Goal: Task Accomplishment & Management: Use online tool/utility

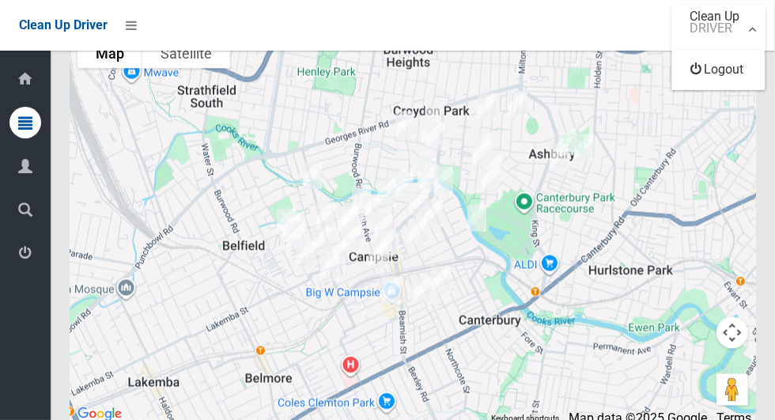
click at [605, 27] on div at bounding box center [387, 210] width 775 height 420
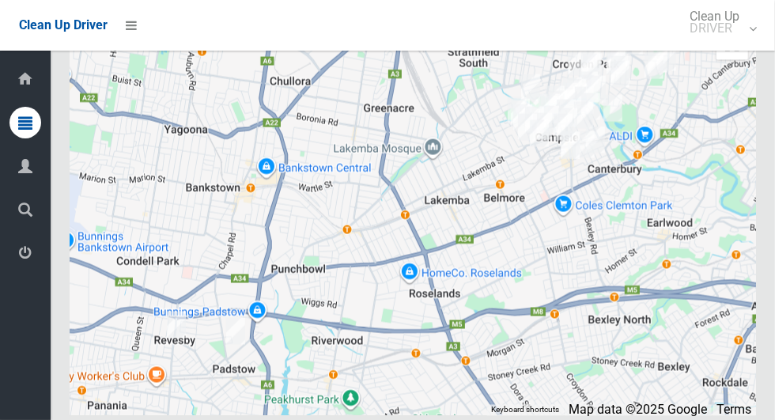
scroll to position [7510, 0]
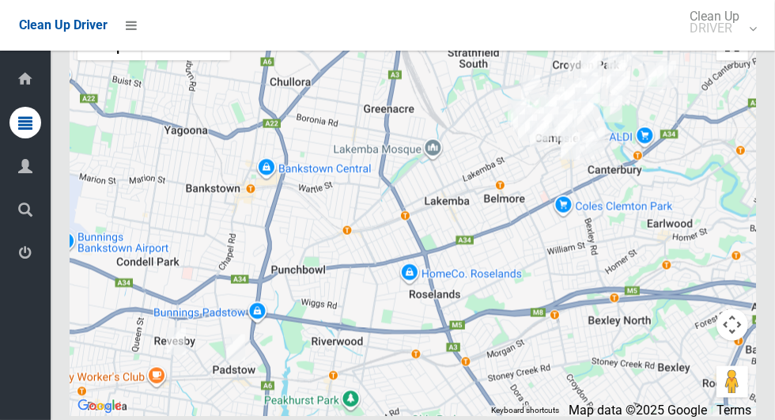
click at [745, 61] on button "Toggle fullscreen view" at bounding box center [732, 45] width 32 height 32
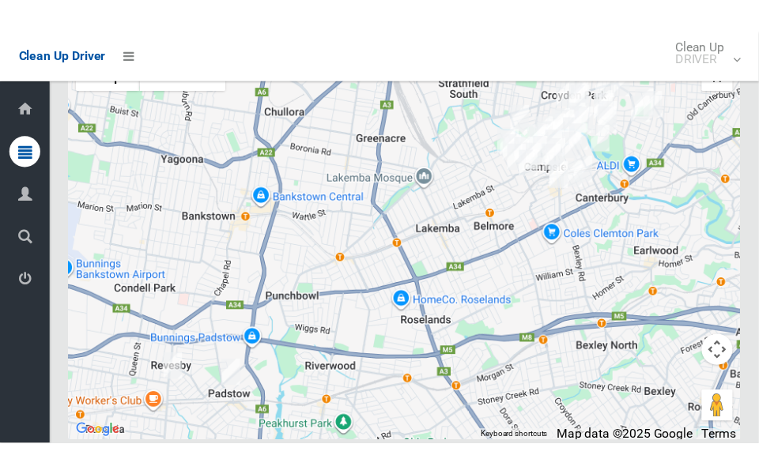
scroll to position [7567, 0]
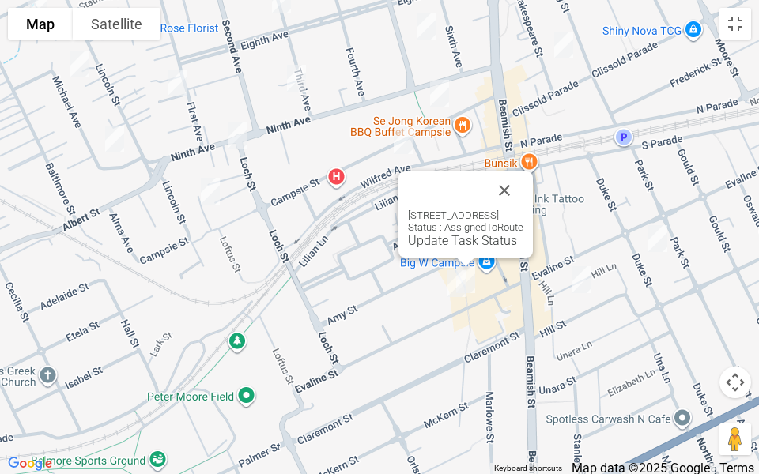
click at [533, 207] on div "67 Evaline Street, CAMPSIE NSW 2194 Status : AssignedToRoute Update Task Status" at bounding box center [465, 214] width 134 height 86
click at [523, 177] on button "Close" at bounding box center [504, 190] width 38 height 38
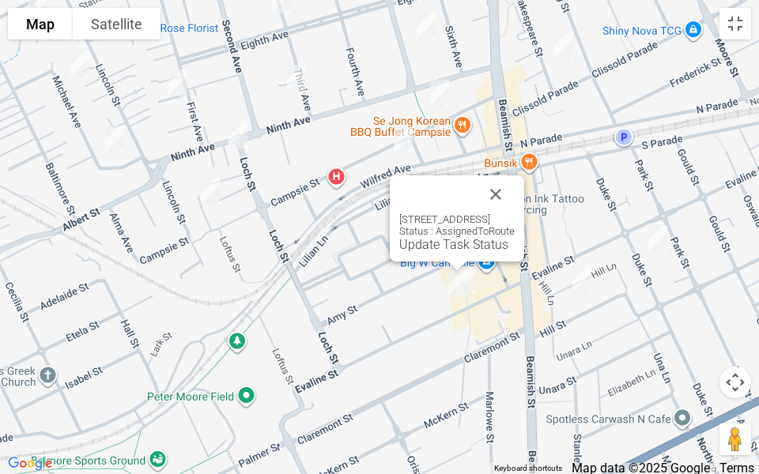
click at [514, 179] on button "Close" at bounding box center [496, 194] width 38 height 38
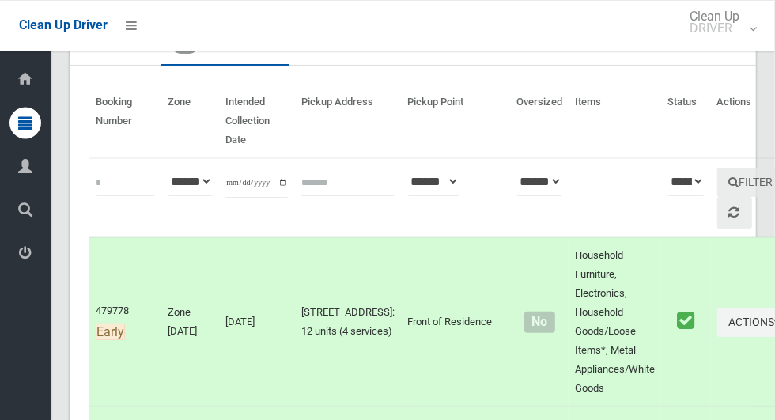
scroll to position [0, 0]
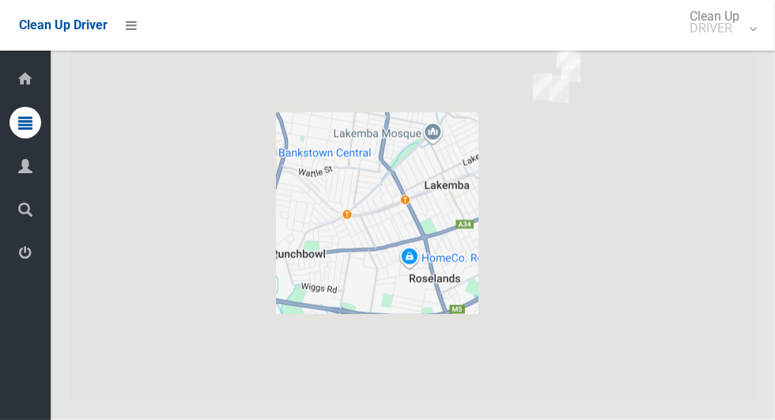
scroll to position [7468, 0]
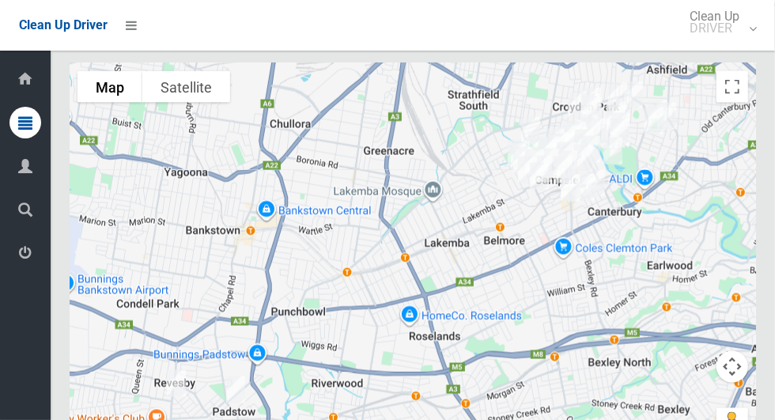
click at [748, 228] on div at bounding box center [413, 260] width 686 height 395
click at [744, 103] on button "Toggle fullscreen view" at bounding box center [732, 87] width 32 height 32
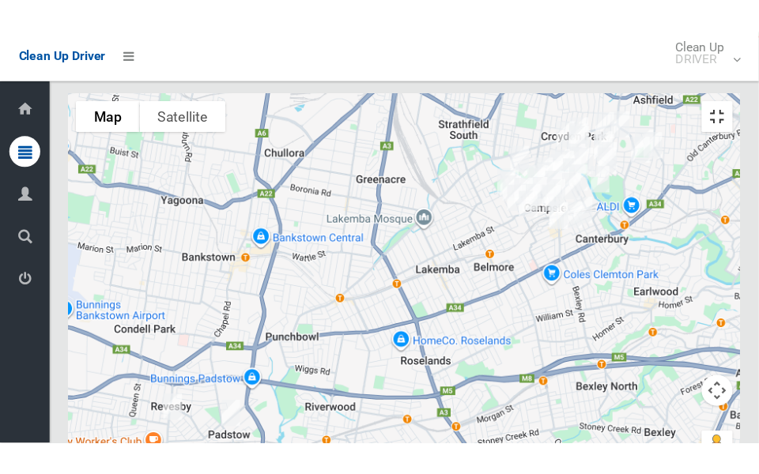
scroll to position [7525, 0]
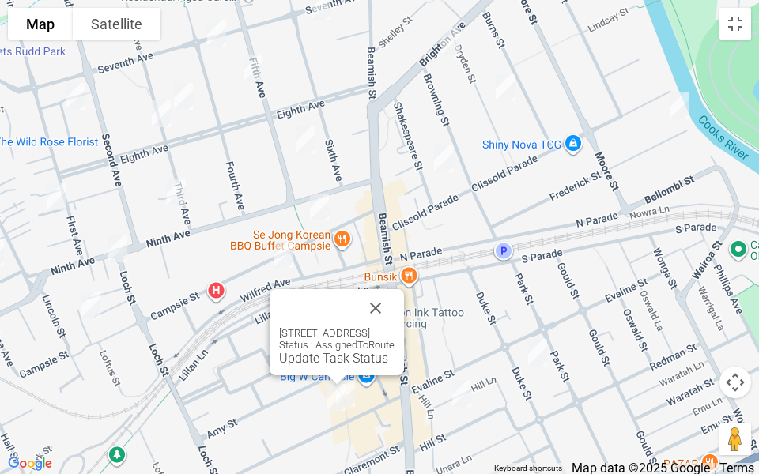
click at [304, 356] on link "Update Task Status" at bounding box center [333, 358] width 109 height 15
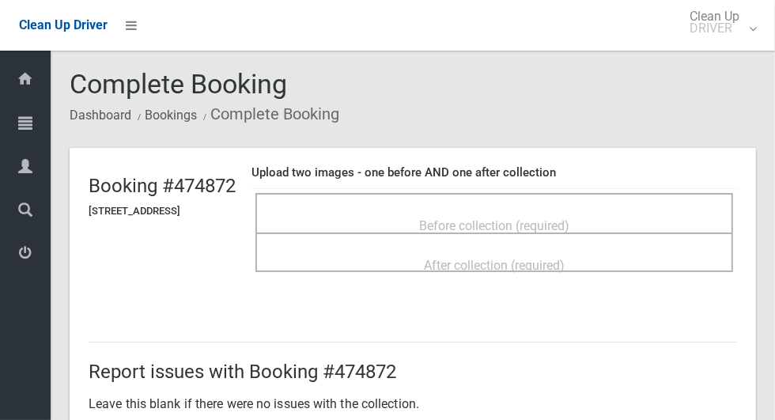
click at [534, 218] on span "Before collection (required)" at bounding box center [494, 225] width 150 height 15
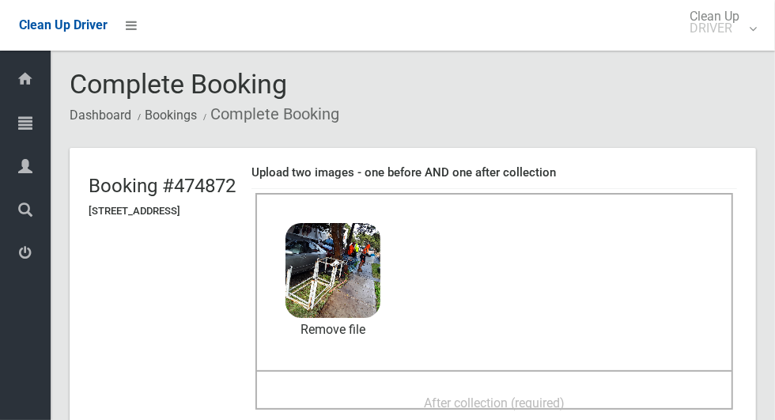
scroll to position [93, 0]
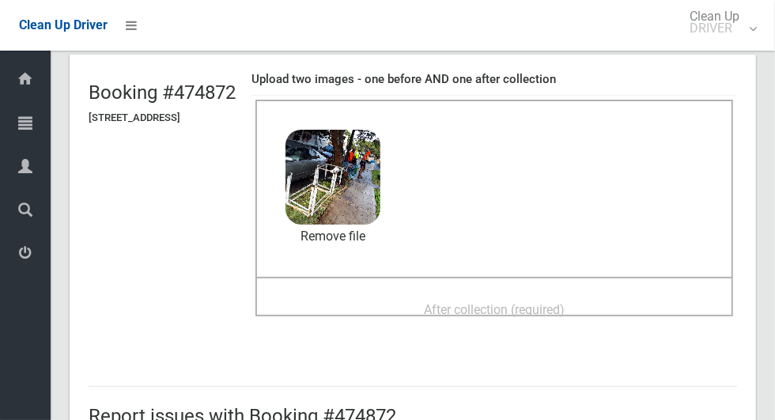
click at [544, 316] on span "After collection (required)" at bounding box center [494, 309] width 141 height 15
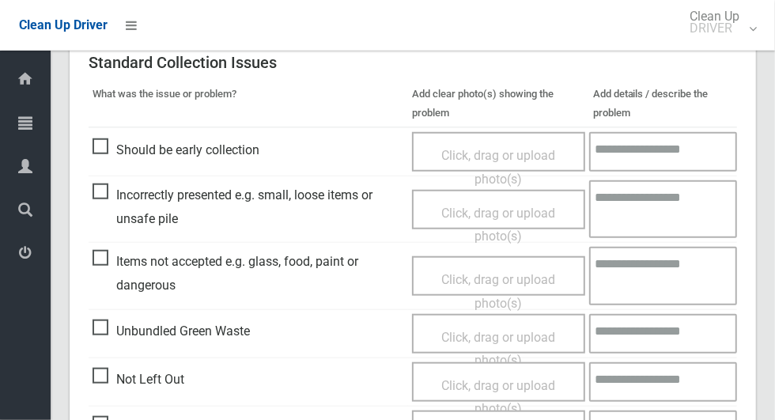
scroll to position [816, 0]
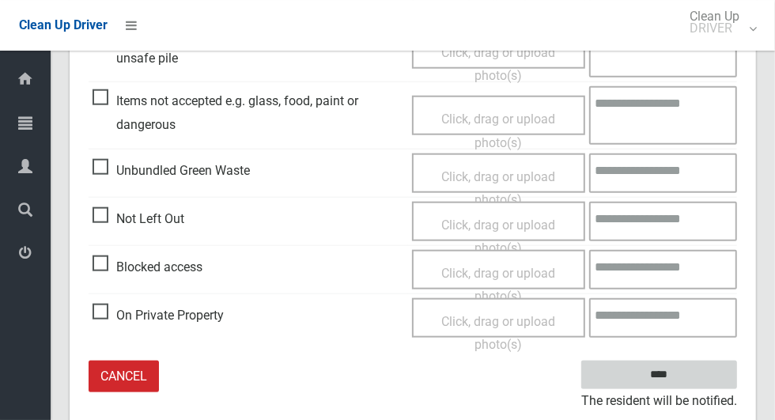
click at [686, 383] on input "****" at bounding box center [659, 374] width 156 height 29
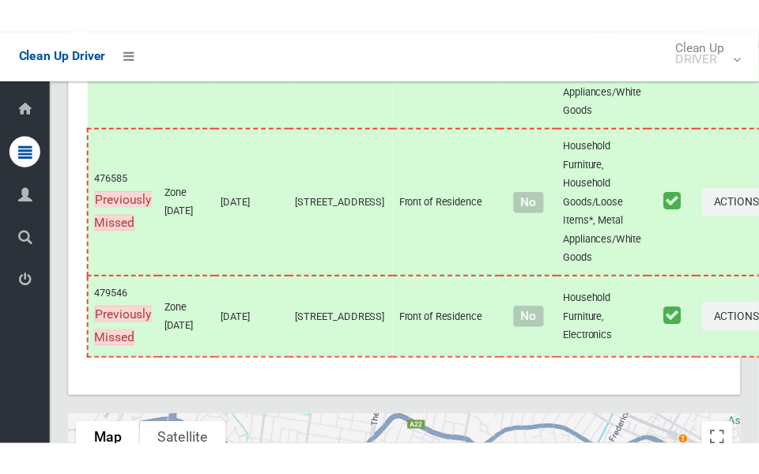
scroll to position [7615, 0]
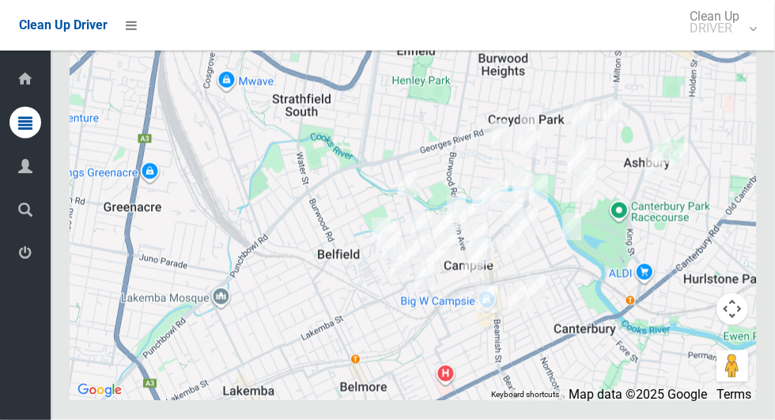
click at [734, 45] on button "Toggle fullscreen view" at bounding box center [732, 29] width 32 height 32
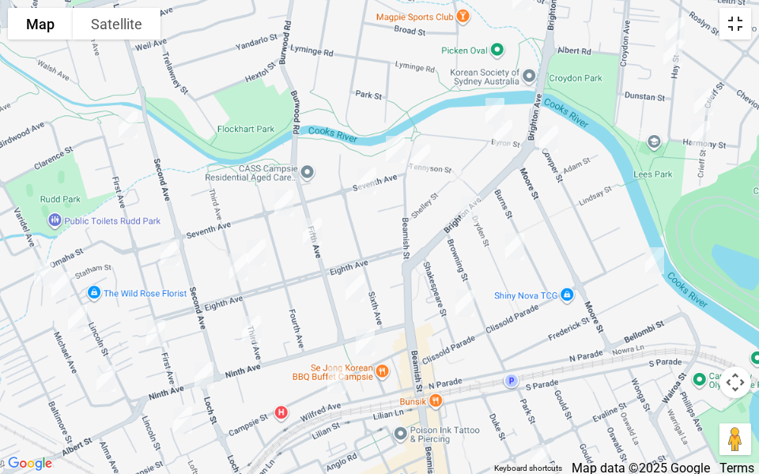
click at [732, 28] on button "Toggle fullscreen view" at bounding box center [735, 24] width 32 height 32
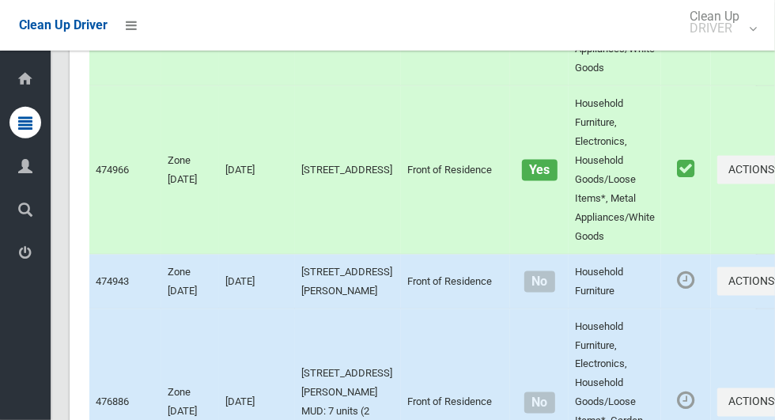
scroll to position [0, 0]
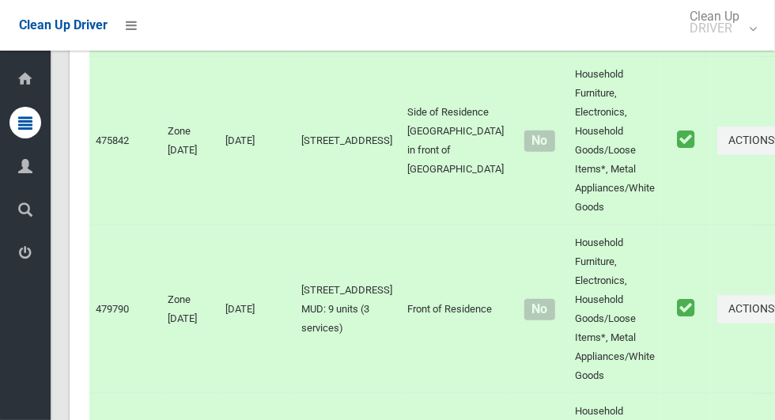
scroll to position [7615, 0]
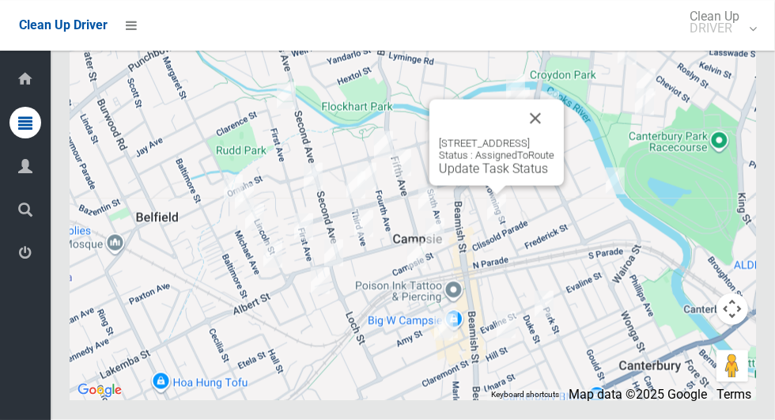
click at [554, 138] on button "Close" at bounding box center [535, 119] width 38 height 38
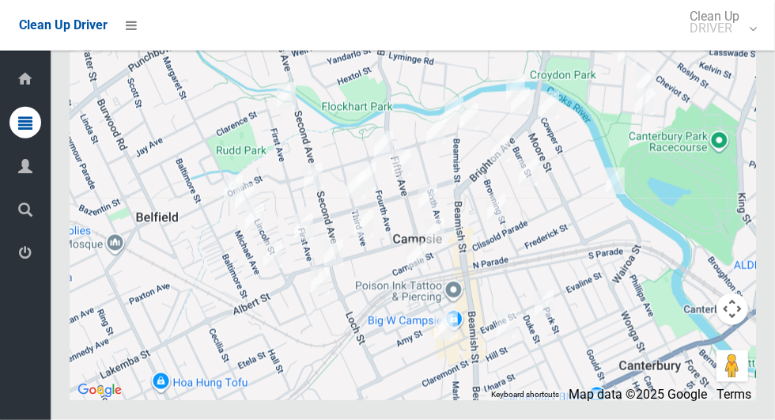
click at [748, 45] on button "Toggle fullscreen view" at bounding box center [732, 29] width 32 height 32
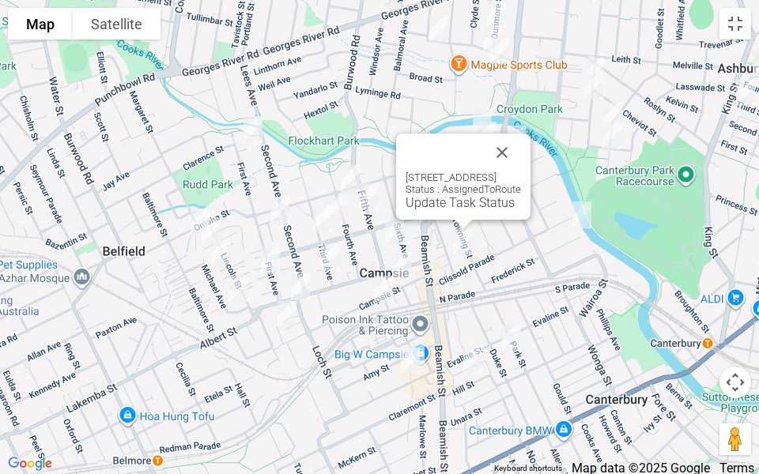
click at [521, 138] on button "Close" at bounding box center [502, 153] width 38 height 38
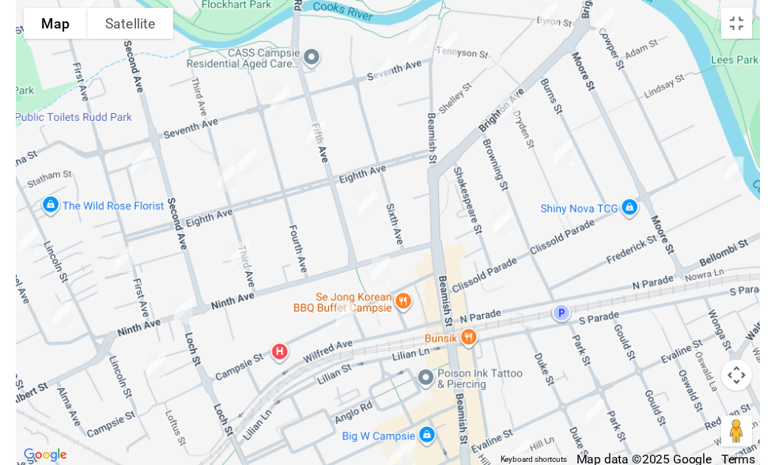
scroll to position [7553, 0]
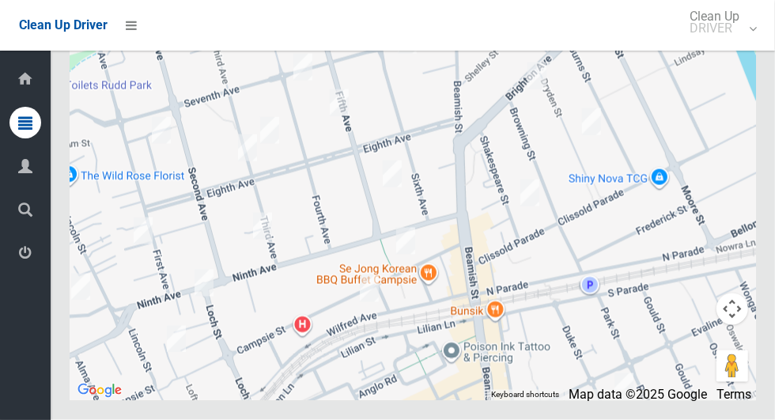
click at [738, 45] on button "Toggle fullscreen view" at bounding box center [732, 29] width 32 height 32
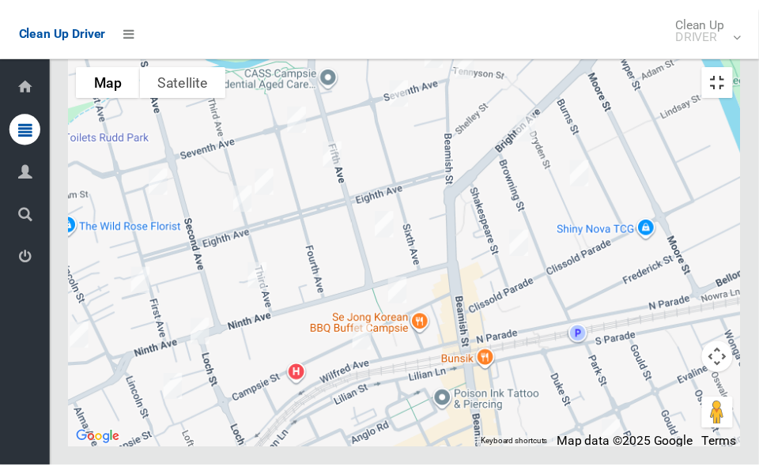
scroll to position [7615, 0]
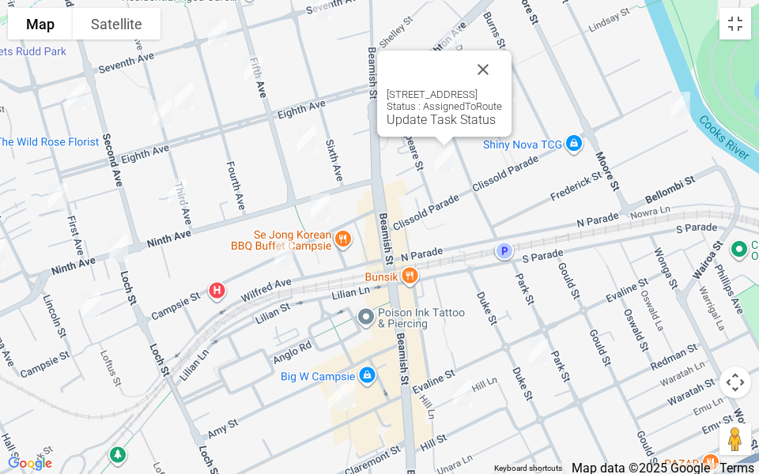
click at [464, 70] on div at bounding box center [424, 70] width 77 height 38
click at [424, 119] on link "Update Task Status" at bounding box center [440, 119] width 109 height 15
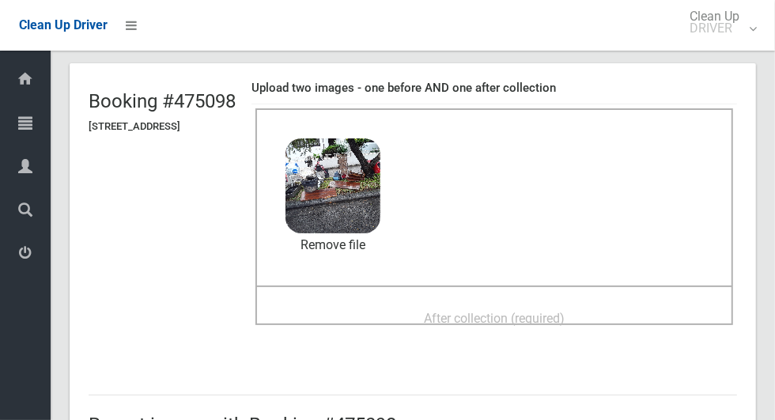
scroll to position [100, 0]
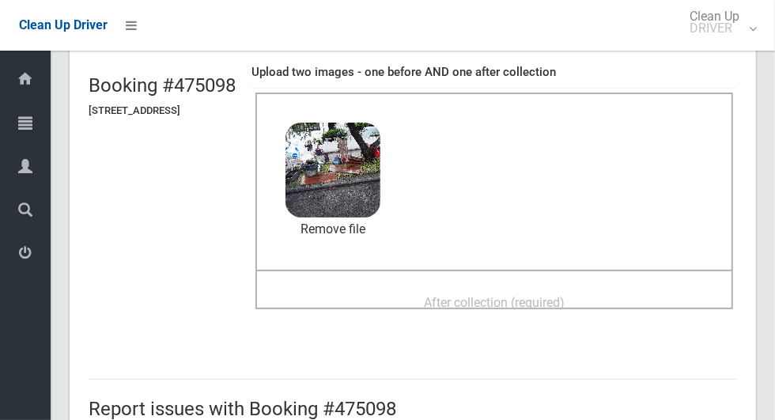
click at [542, 295] on span "After collection (required)" at bounding box center [494, 302] width 141 height 15
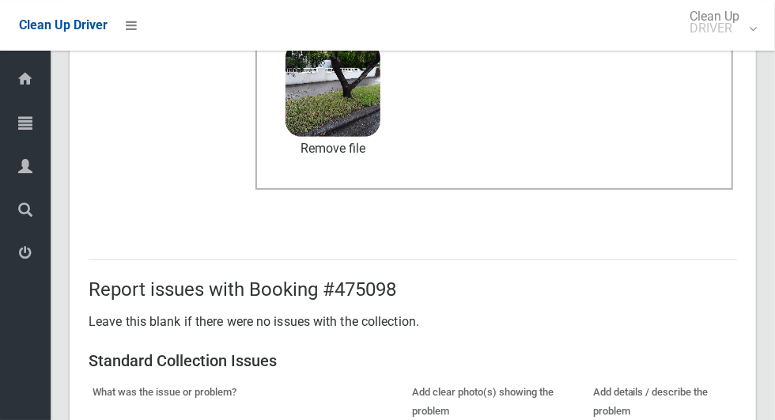
scroll to position [1293, 0]
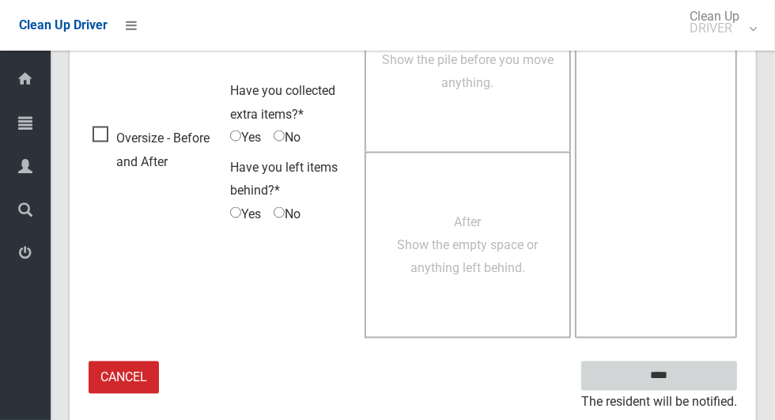
click at [686, 376] on input "****" at bounding box center [659, 375] width 156 height 29
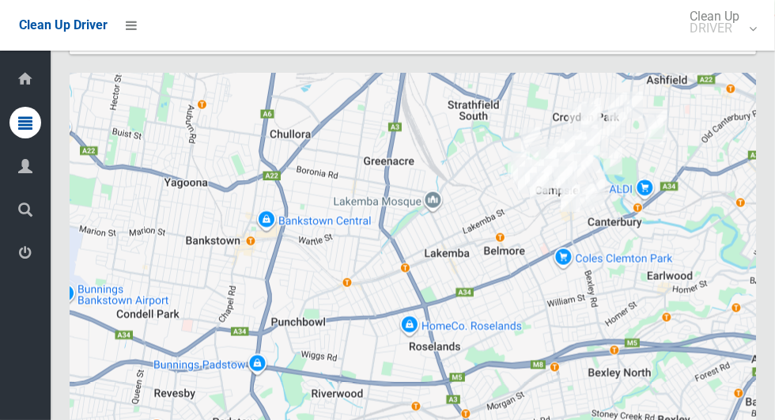
scroll to position [7458, 0]
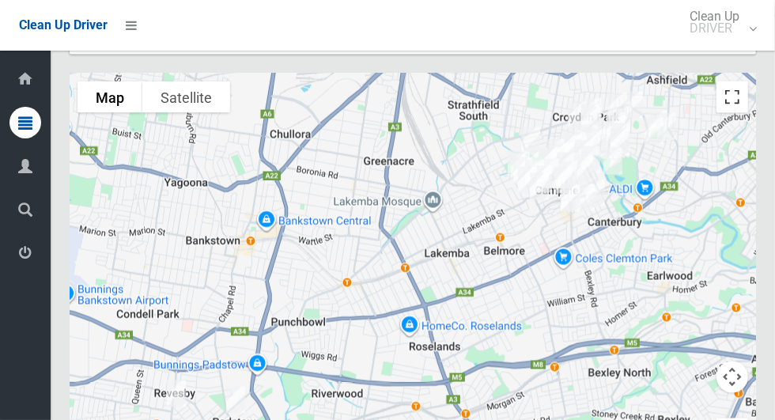
click at [740, 113] on button "Toggle fullscreen view" at bounding box center [732, 97] width 32 height 32
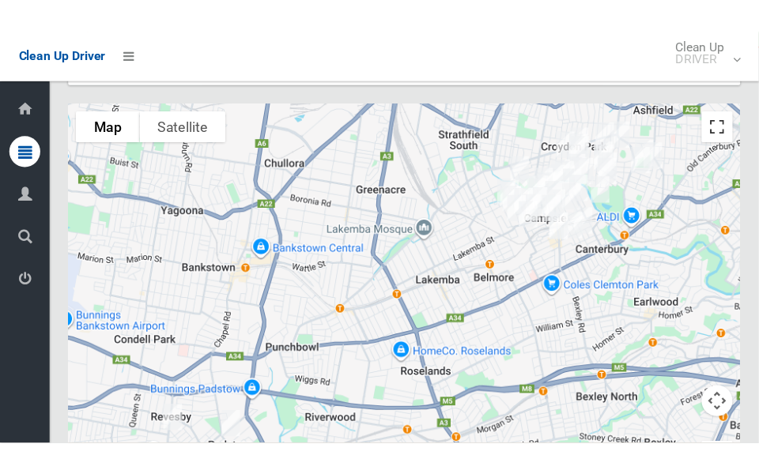
scroll to position [7515, 0]
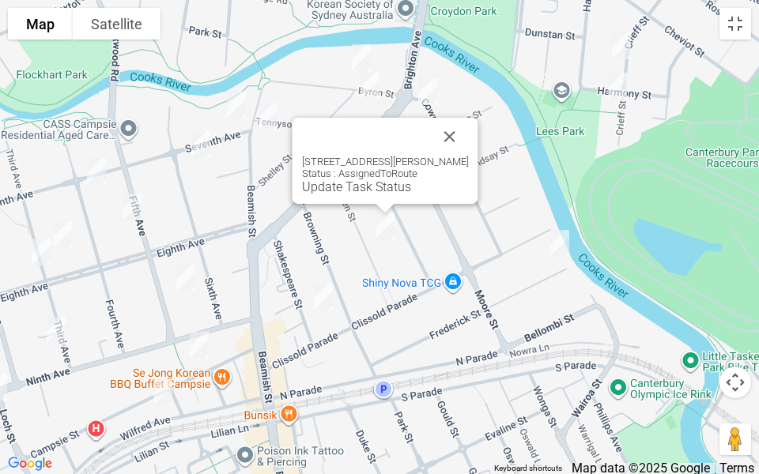
click at [469, 133] on button "Close" at bounding box center [450, 137] width 38 height 38
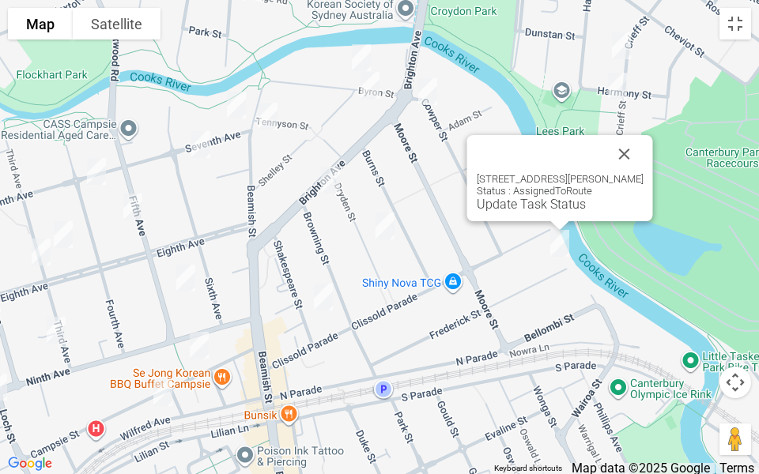
click at [605, 153] on div at bounding box center [541, 154] width 129 height 38
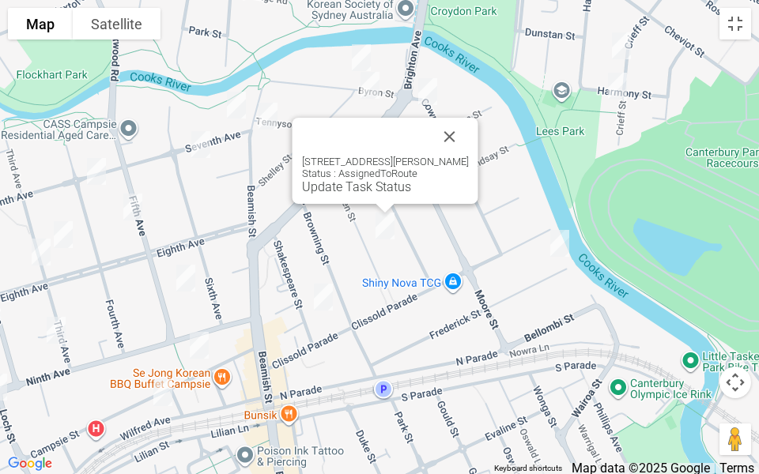
click at [457, 126] on button "Close" at bounding box center [450, 137] width 38 height 38
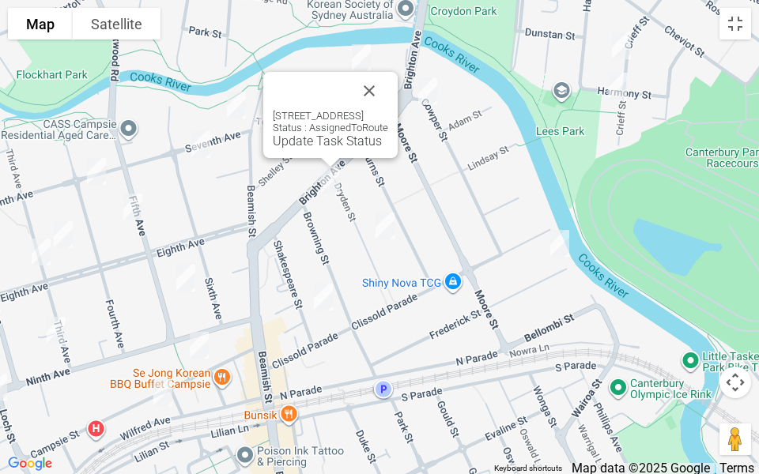
click at [388, 85] on button "Close" at bounding box center [369, 91] width 38 height 38
click at [388, 101] on button "Close" at bounding box center [369, 91] width 38 height 38
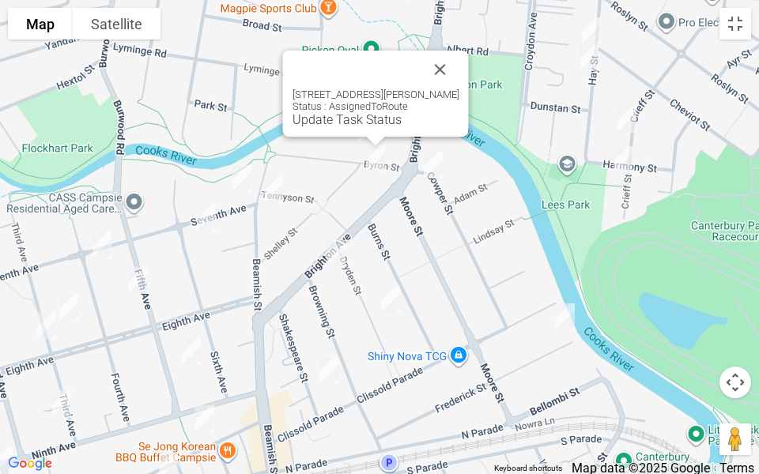
click at [442, 67] on button "Close" at bounding box center [440, 70] width 38 height 38
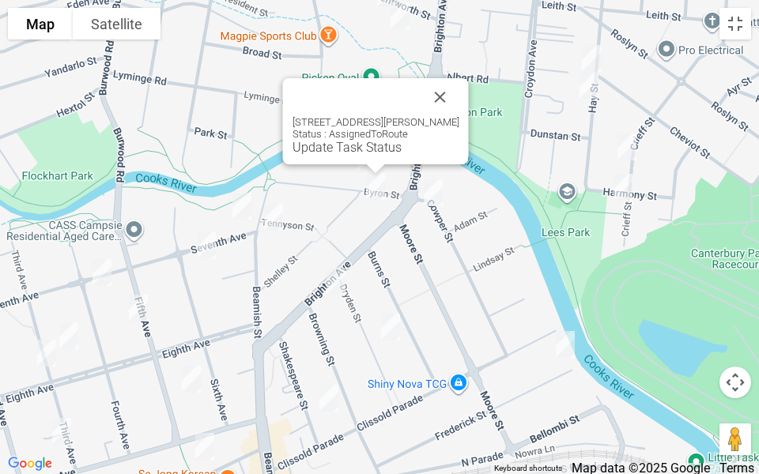
click at [440, 92] on button "Close" at bounding box center [440, 97] width 38 height 38
click at [439, 101] on button "Close" at bounding box center [440, 97] width 38 height 38
click at [424, 104] on button "Close" at bounding box center [440, 97] width 38 height 38
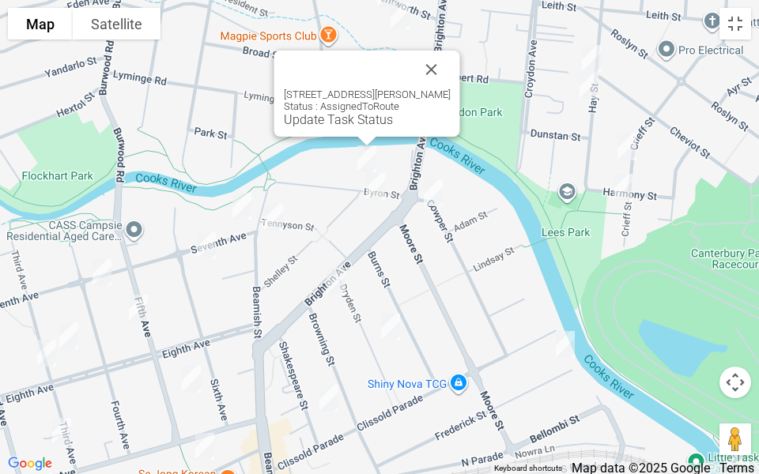
click at [413, 69] on div at bounding box center [348, 70] width 129 height 38
click at [426, 58] on button "Close" at bounding box center [432, 70] width 38 height 38
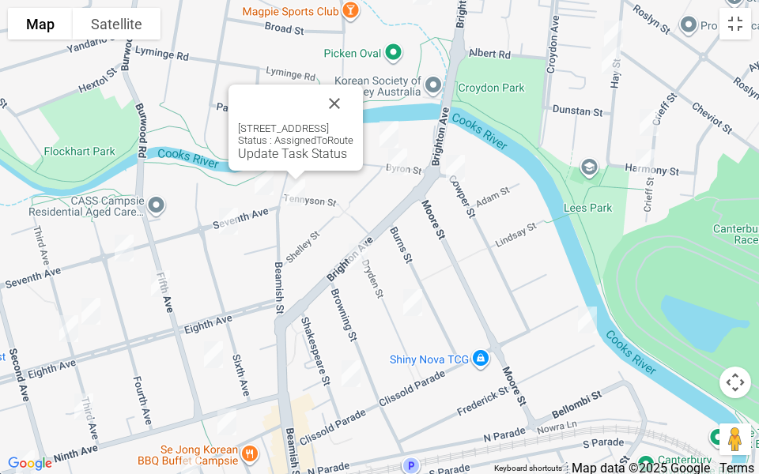
click at [353, 92] on button "Close" at bounding box center [334, 104] width 38 height 38
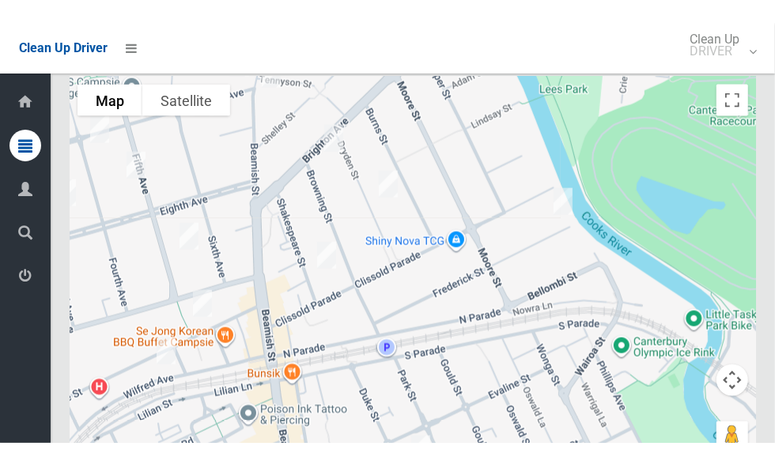
scroll to position [7513, 0]
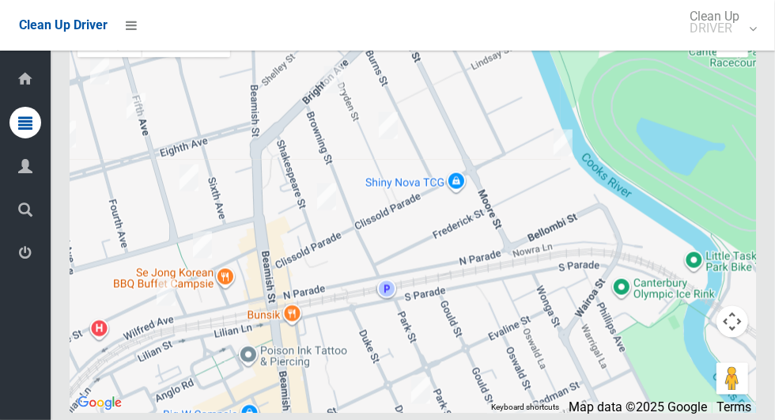
click at [733, 58] on button "Toggle fullscreen view" at bounding box center [732, 42] width 32 height 32
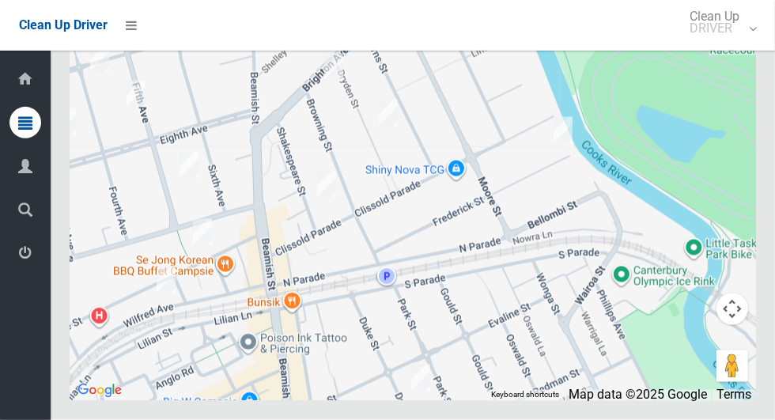
scroll to position [7562, 0]
click at [744, 45] on button "Toggle fullscreen view" at bounding box center [732, 29] width 32 height 32
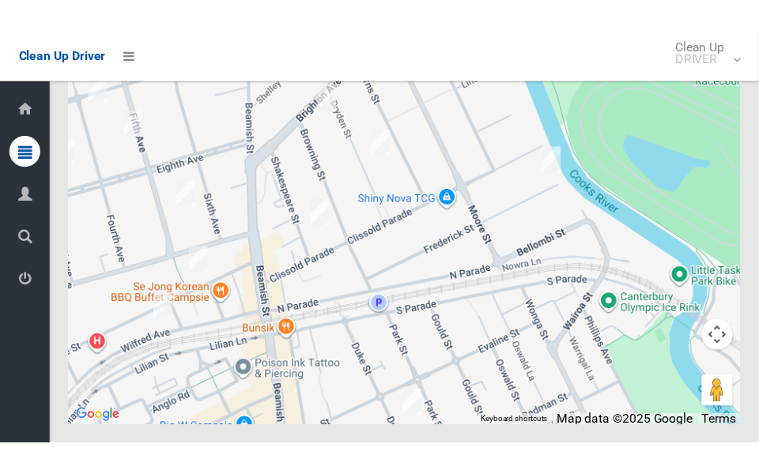
scroll to position [7625, 0]
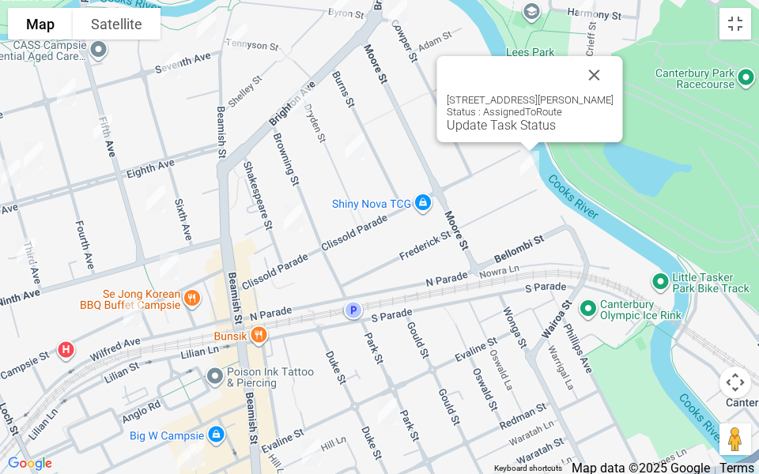
click at [497, 133] on div "7 Frederick Street, CAMPSIE NSW 2194 Status : AssignedToRoute Update Task Status" at bounding box center [530, 99] width 186 height 86
click at [512, 132] on link "Update Task Status" at bounding box center [501, 125] width 109 height 15
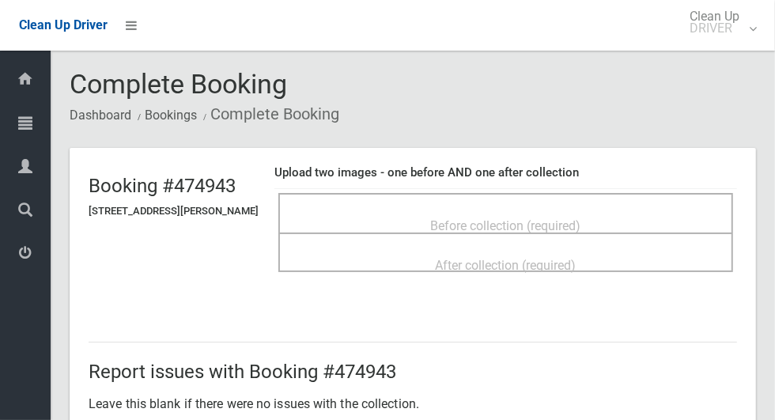
click at [622, 198] on div "Before collection (required)" at bounding box center [505, 213] width 454 height 40
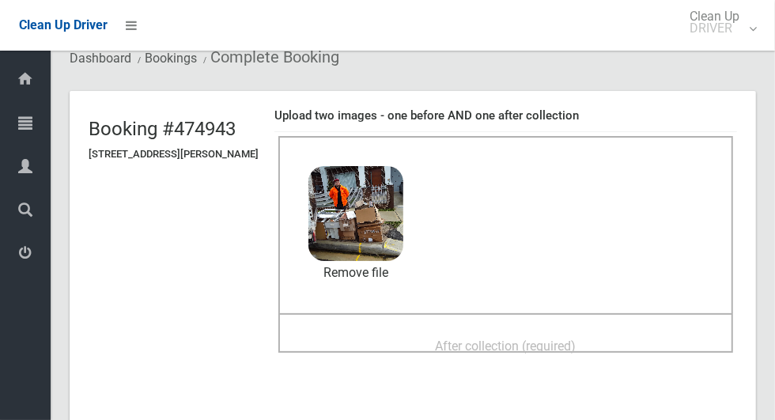
scroll to position [57, 0]
click at [545, 352] on span "After collection (required)" at bounding box center [505, 345] width 141 height 15
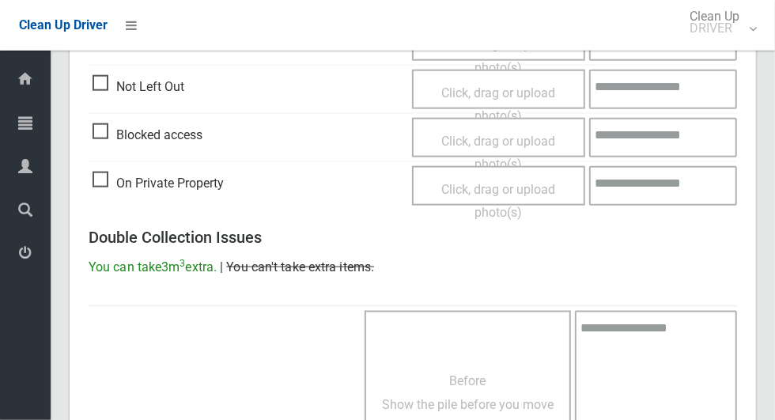
scroll to position [1293, 0]
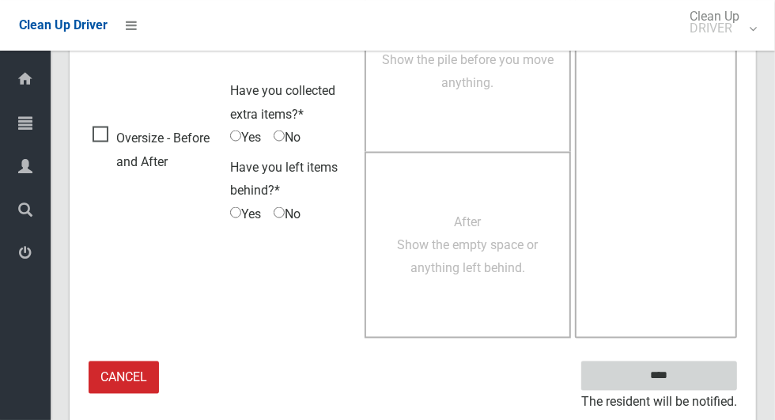
click at [694, 367] on input "****" at bounding box center [659, 375] width 156 height 29
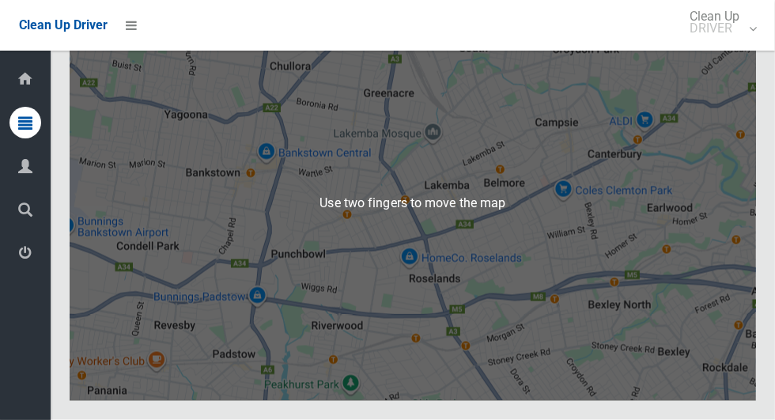
scroll to position [7480, 0]
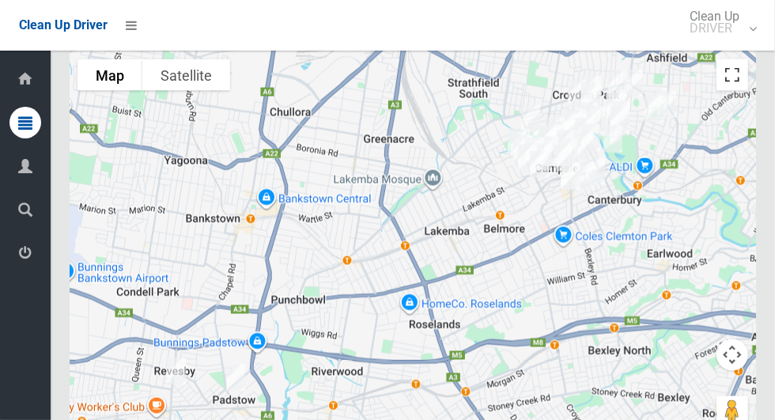
click at [737, 91] on button "Toggle fullscreen view" at bounding box center [732, 75] width 32 height 32
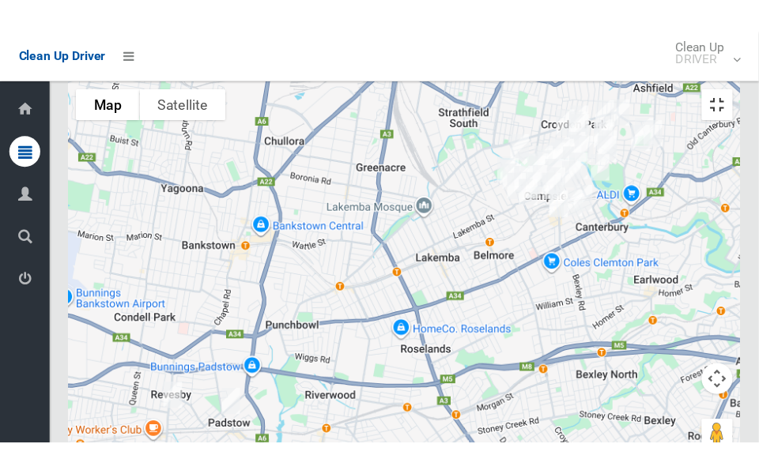
scroll to position [7537, 0]
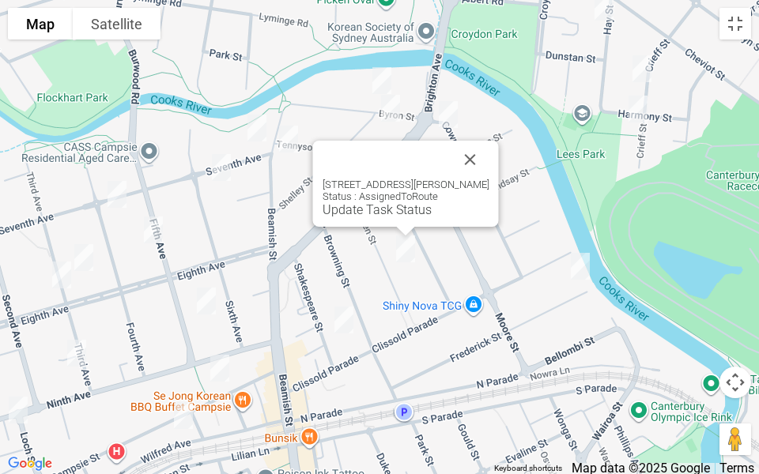
click at [470, 141] on button "Close" at bounding box center [470, 160] width 38 height 38
click at [477, 171] on button "Close" at bounding box center [470, 160] width 38 height 38
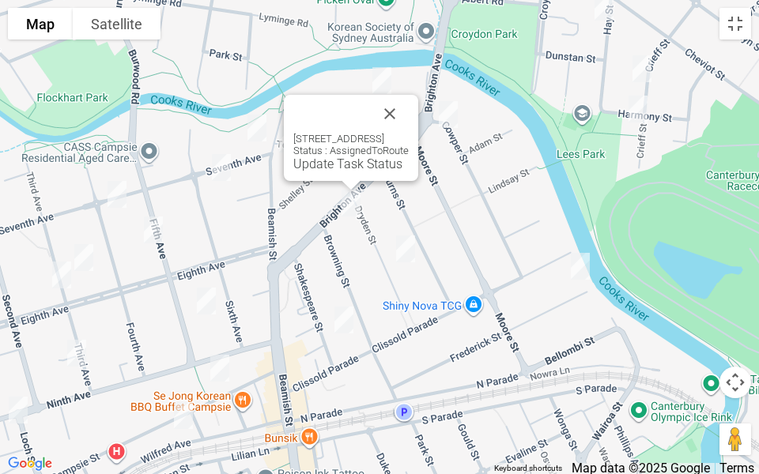
click at [409, 100] on button "Close" at bounding box center [390, 114] width 38 height 38
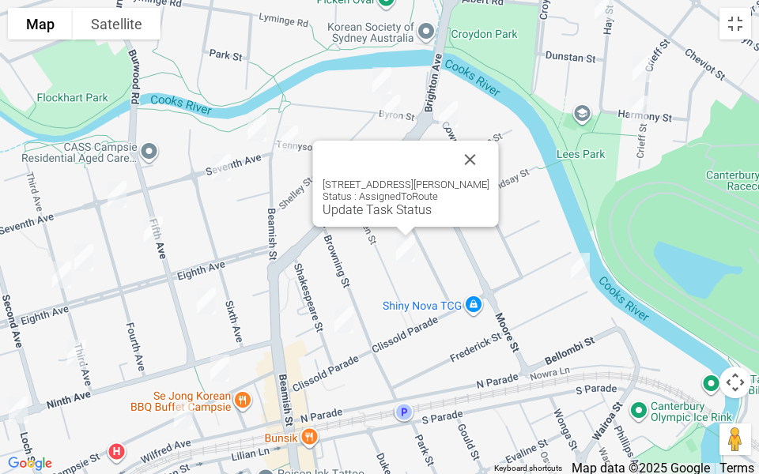
click at [478, 141] on button "Close" at bounding box center [470, 160] width 38 height 38
click at [474, 160] on button "Close" at bounding box center [470, 160] width 38 height 38
click at [467, 153] on button "Close" at bounding box center [470, 160] width 38 height 38
click at [466, 172] on button "Close" at bounding box center [470, 160] width 38 height 38
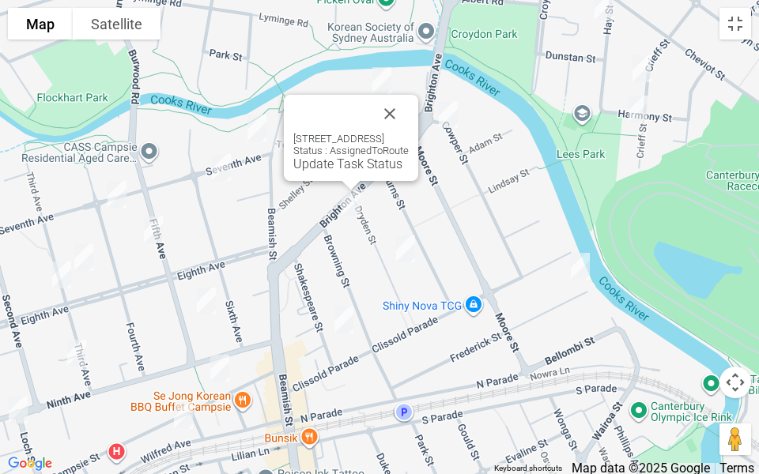
click at [409, 130] on button "Close" at bounding box center [390, 114] width 38 height 38
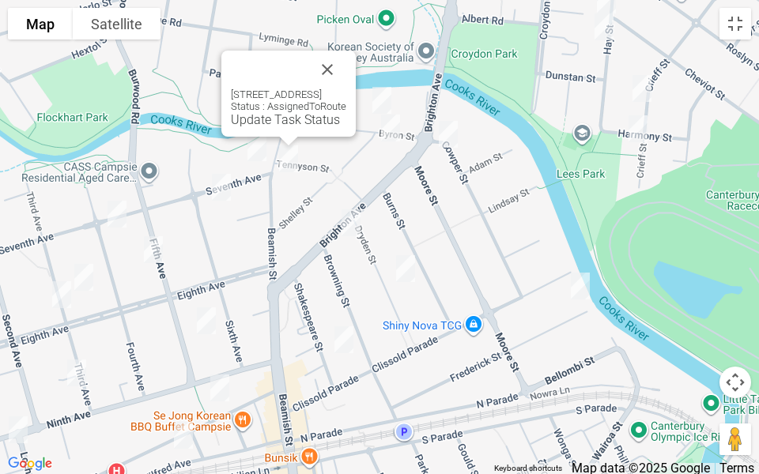
click at [346, 70] on button "Close" at bounding box center [327, 70] width 38 height 38
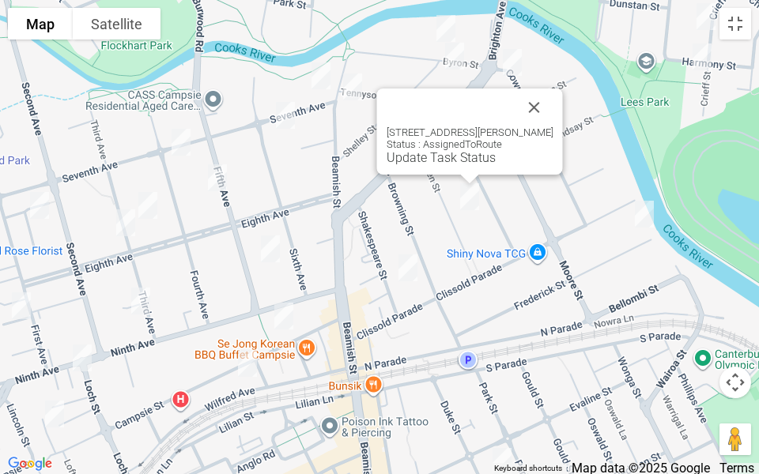
click at [548, 107] on button "Close" at bounding box center [534, 108] width 38 height 38
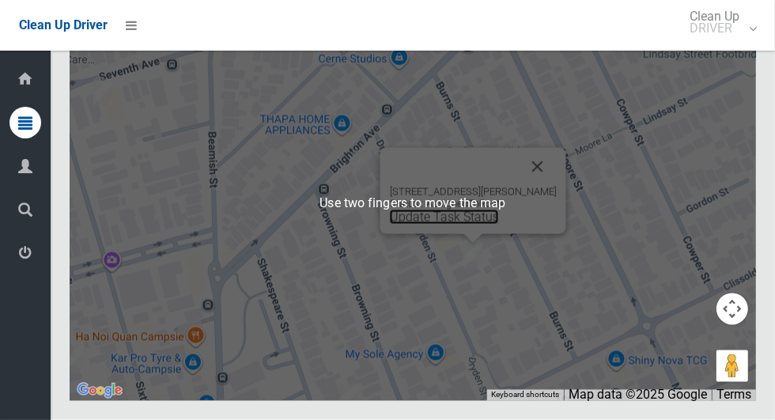
scroll to position [7600, 0]
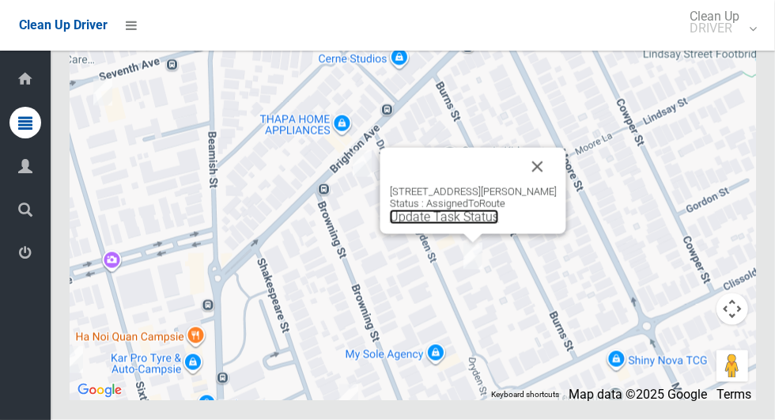
click at [447, 224] on link "Update Task Status" at bounding box center [444, 216] width 109 height 15
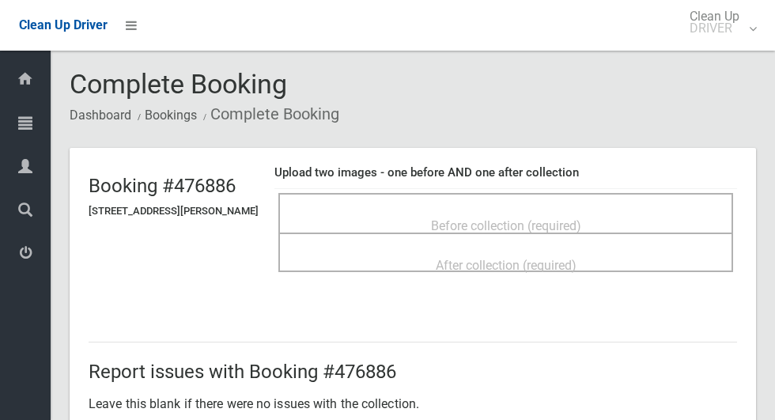
click at [537, 210] on div "Before collection (required)" at bounding box center [506, 224] width 420 height 29
click at [539, 210] on div "Before collection (required)" at bounding box center [506, 224] width 420 height 29
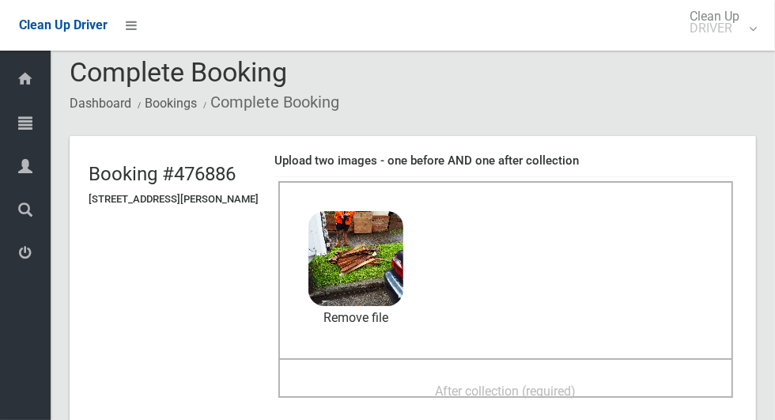
scroll to position [77, 0]
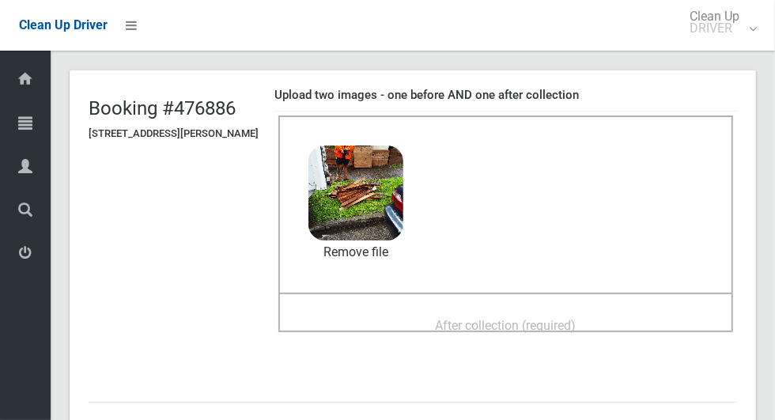
click at [552, 330] on span "After collection (required)" at bounding box center [505, 325] width 141 height 15
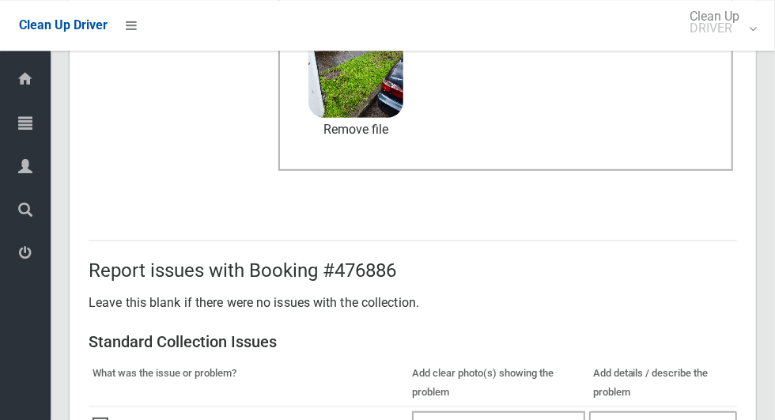
scroll to position [816, 0]
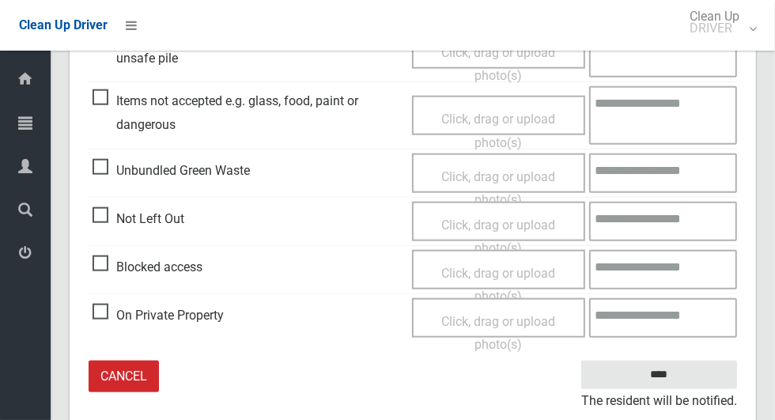
click at [698, 389] on small "The resident will be notified." at bounding box center [659, 401] width 156 height 24
click at [688, 371] on input "****" at bounding box center [659, 374] width 156 height 29
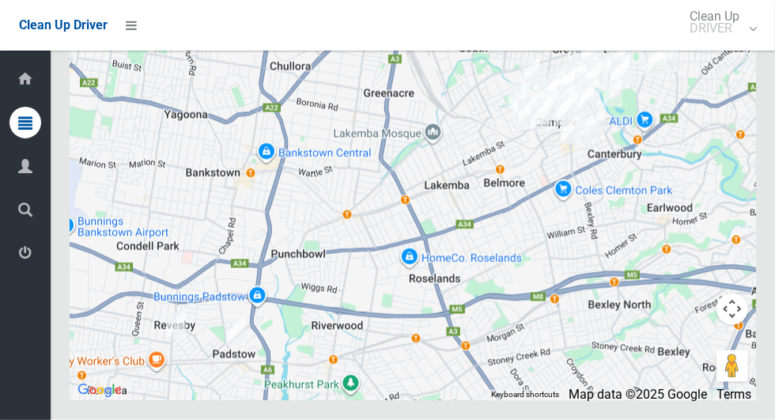
scroll to position [7539, 0]
click at [732, 45] on button "Toggle fullscreen view" at bounding box center [732, 29] width 32 height 32
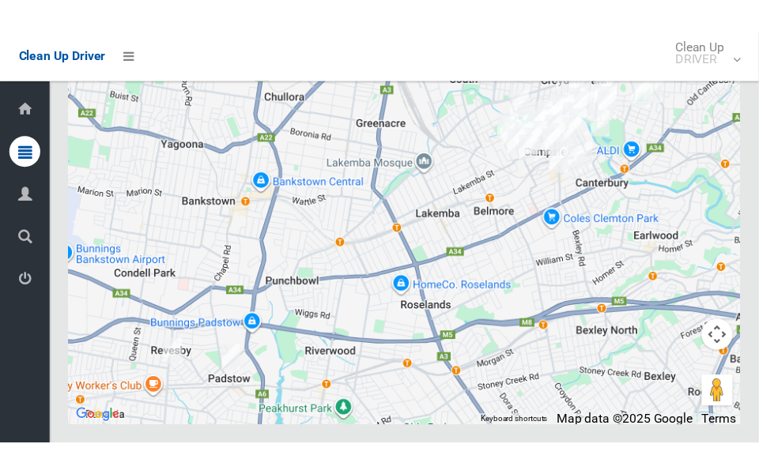
scroll to position [7600, 0]
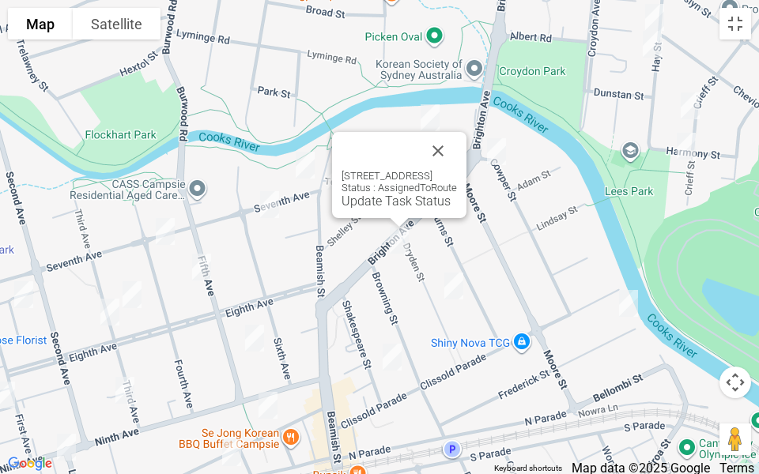
click at [371, 203] on link "Update Task Status" at bounding box center [395, 201] width 109 height 15
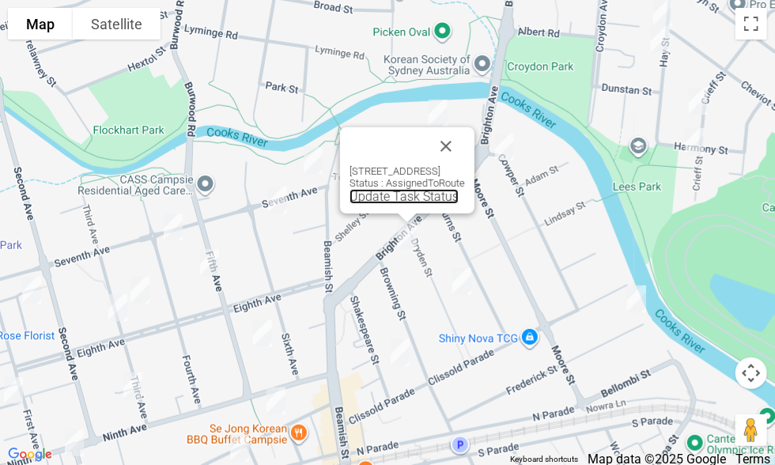
scroll to position [7615, 0]
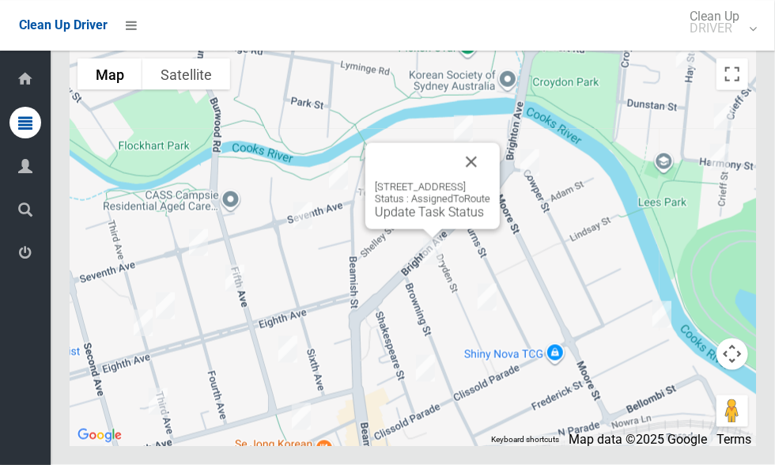
click at [490, 150] on button "Close" at bounding box center [471, 162] width 38 height 38
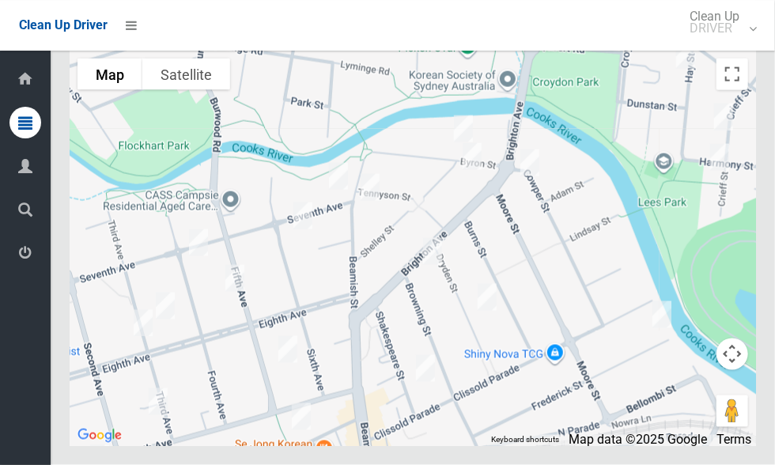
click at [750, 76] on div at bounding box center [413, 248] width 686 height 395
click at [760, 80] on div at bounding box center [760, 28] width 202 height 202
click at [736, 76] on button "Toggle fullscreen view" at bounding box center [732, 74] width 32 height 32
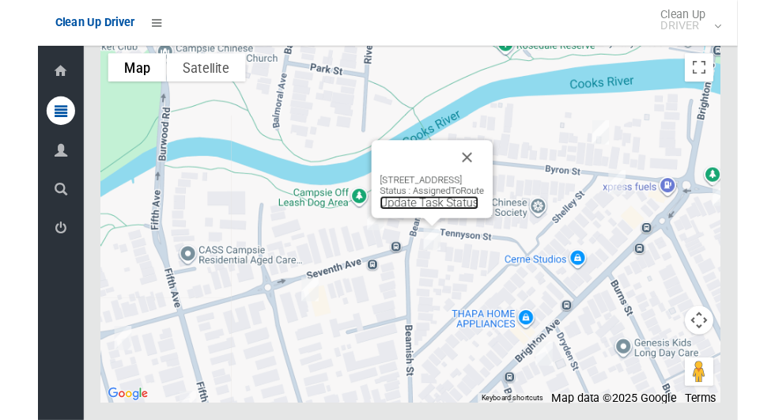
scroll to position [7596, 0]
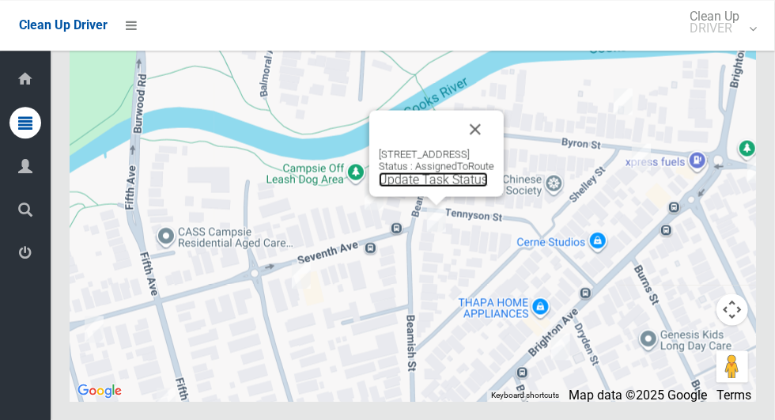
click at [397, 187] on link "Update Task Status" at bounding box center [433, 178] width 109 height 15
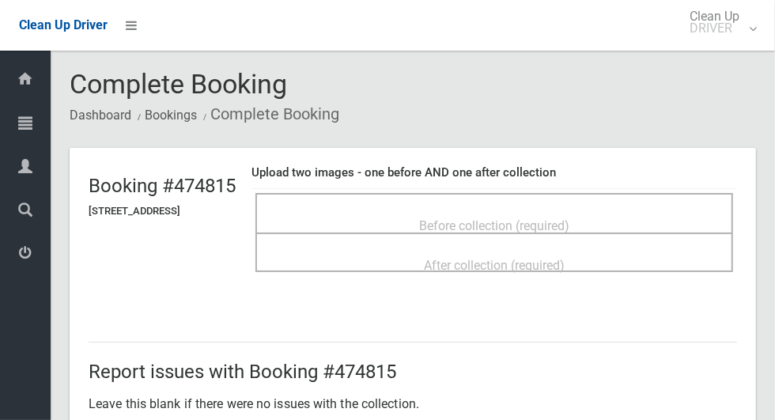
click at [89, 409] on p "Leave this blank if there were no issues with the collection." at bounding box center [413, 404] width 648 height 24
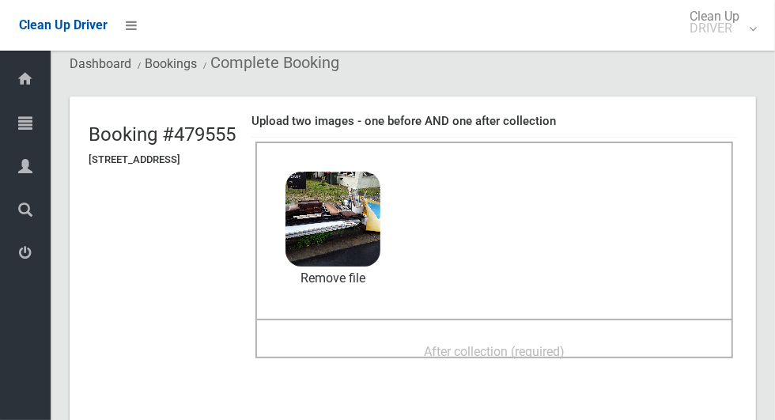
scroll to position [70, 0]
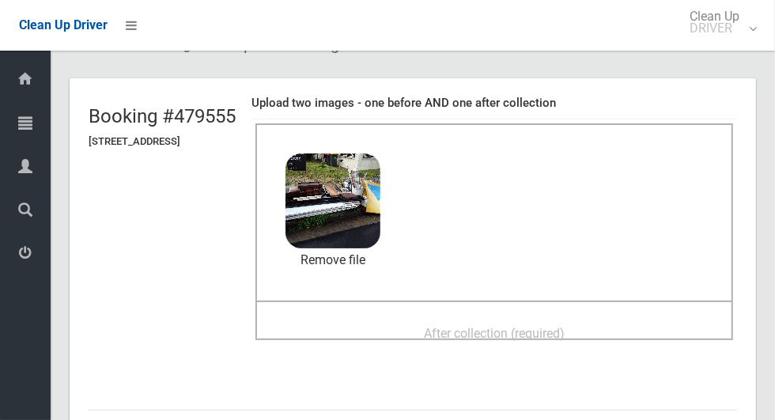
click at [526, 340] on span "After collection (required)" at bounding box center [494, 333] width 141 height 15
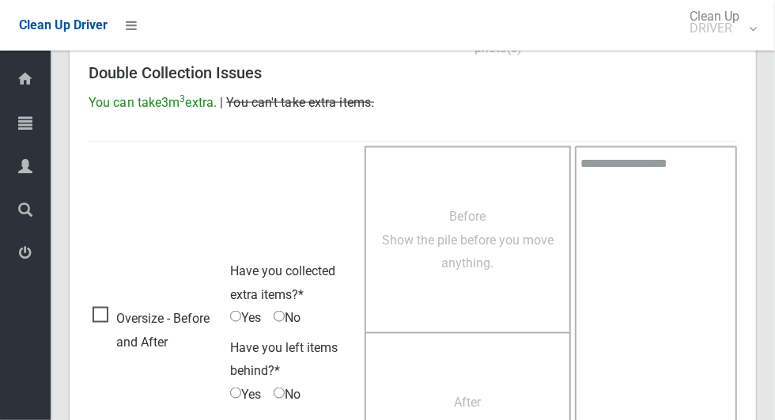
scroll to position [1293, 0]
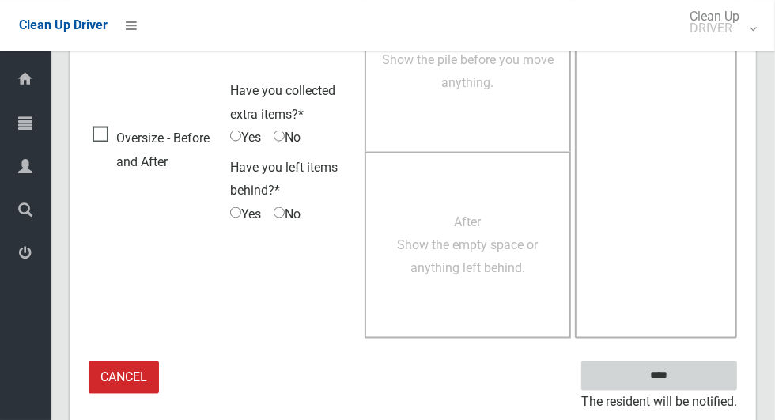
click at [686, 385] on input "****" at bounding box center [659, 375] width 156 height 29
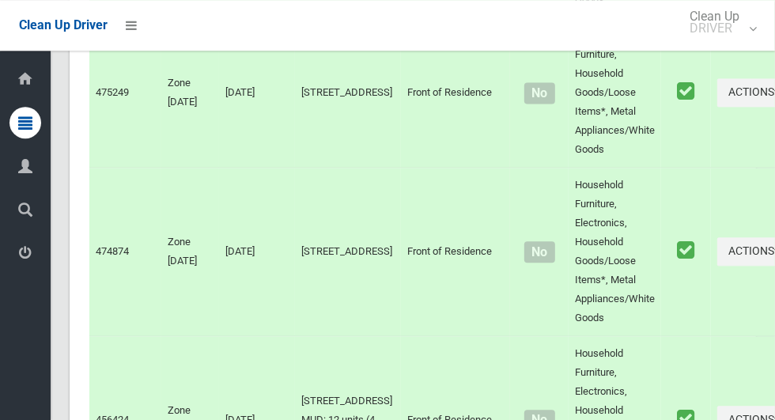
scroll to position [4827, 0]
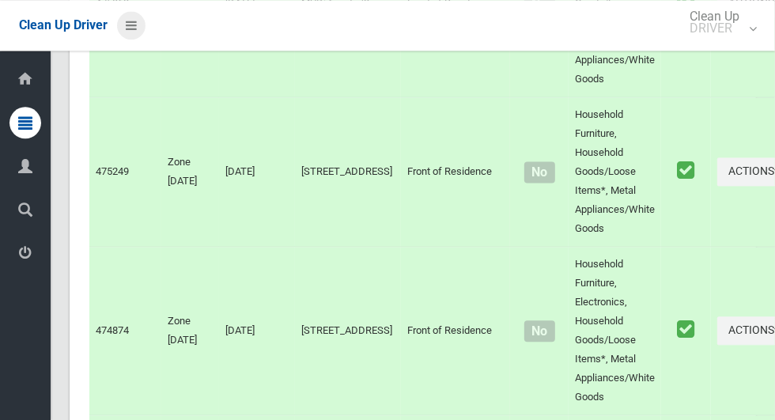
click at [137, 18] on icon at bounding box center [131, 25] width 11 height 27
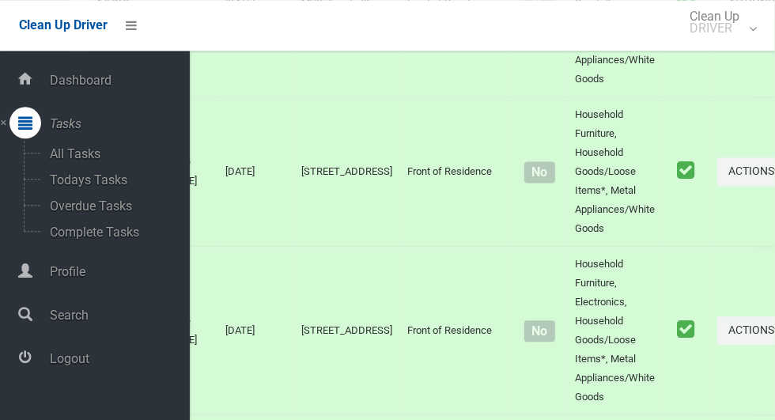
click at [116, 364] on span "Logout" at bounding box center [117, 358] width 145 height 15
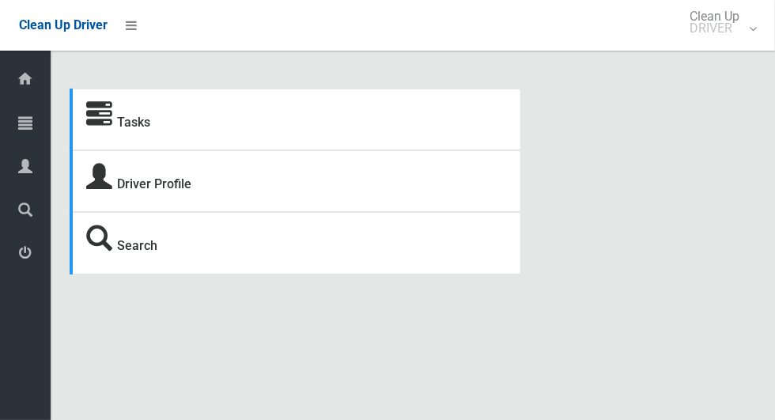
click at [26, 118] on icon at bounding box center [25, 123] width 14 height 32
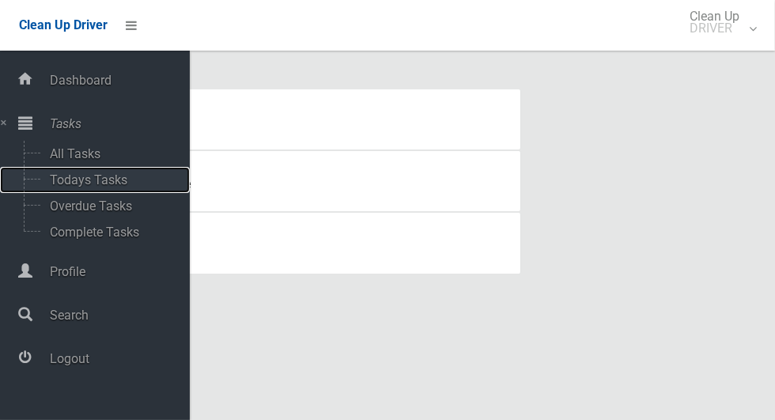
click at [102, 187] on span "Todays Tasks" at bounding box center [110, 179] width 131 height 15
click at [107, 183] on span "Todays Tasks" at bounding box center [110, 179] width 131 height 15
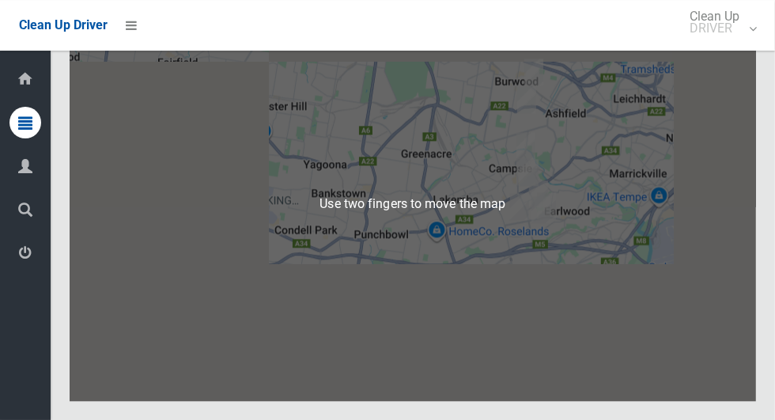
scroll to position [7873, 0]
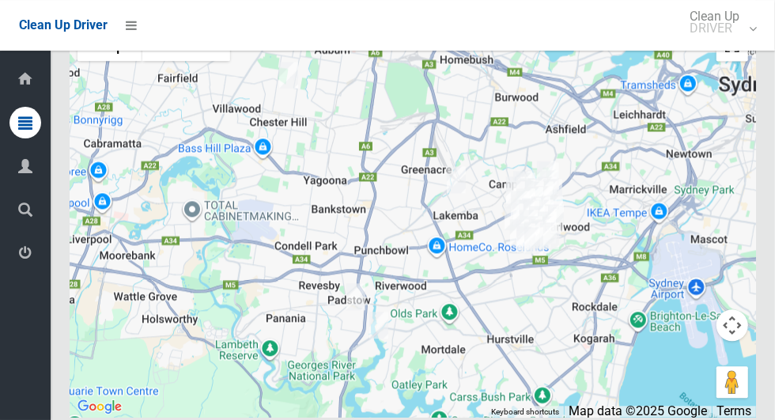
click at [732, 61] on button "Toggle fullscreen view" at bounding box center [732, 45] width 32 height 32
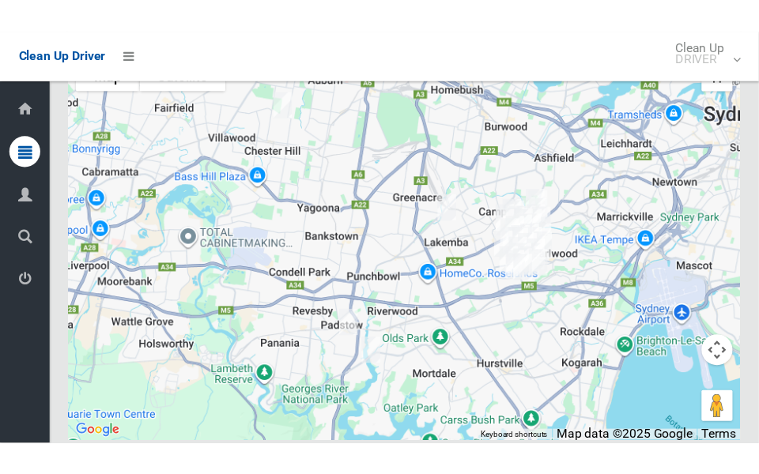
scroll to position [8746, 0]
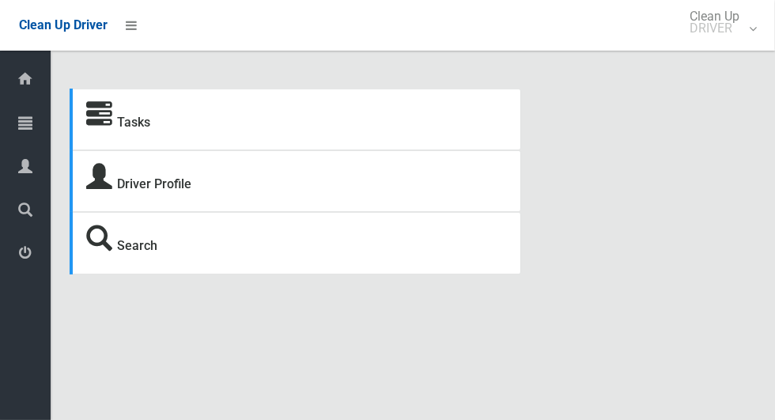
click at [43, 131] on span "Tasks" at bounding box center [40, 123] width 6 height 15
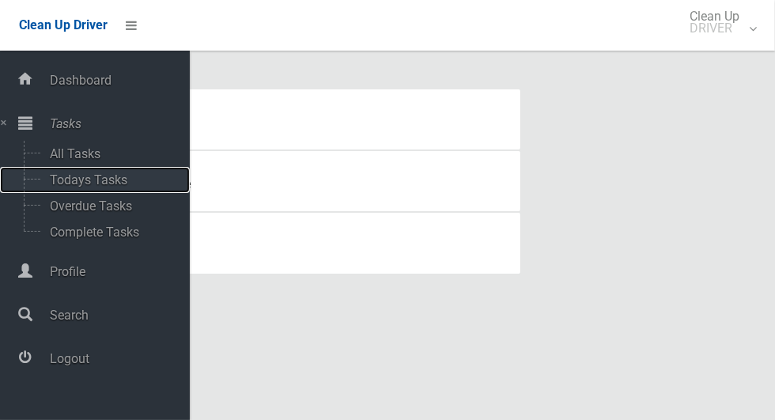
click at [92, 179] on span "Todays Tasks" at bounding box center [110, 179] width 131 height 15
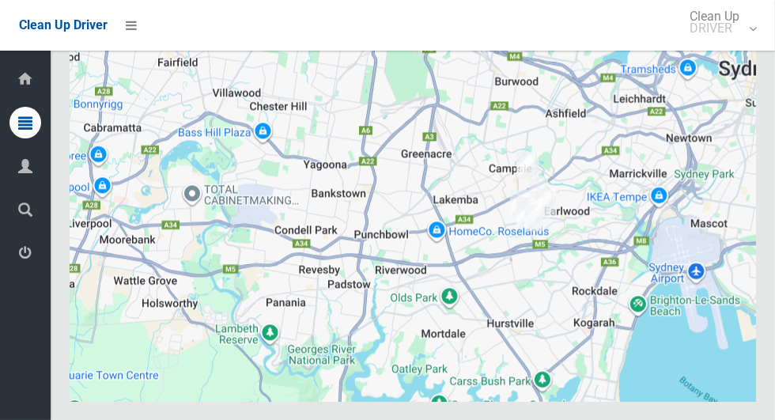
scroll to position [7841, 0]
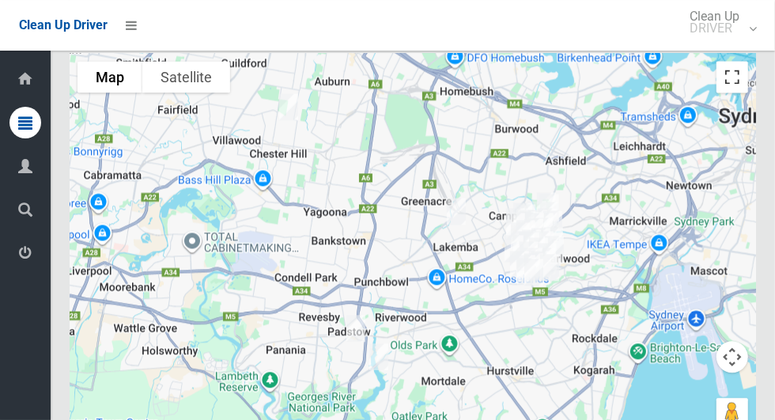
click at [733, 92] on button "Toggle fullscreen view" at bounding box center [732, 77] width 32 height 32
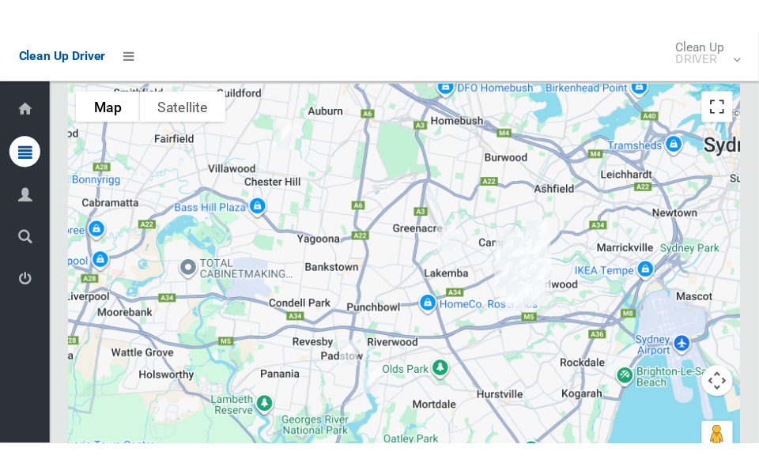
scroll to position [8714, 0]
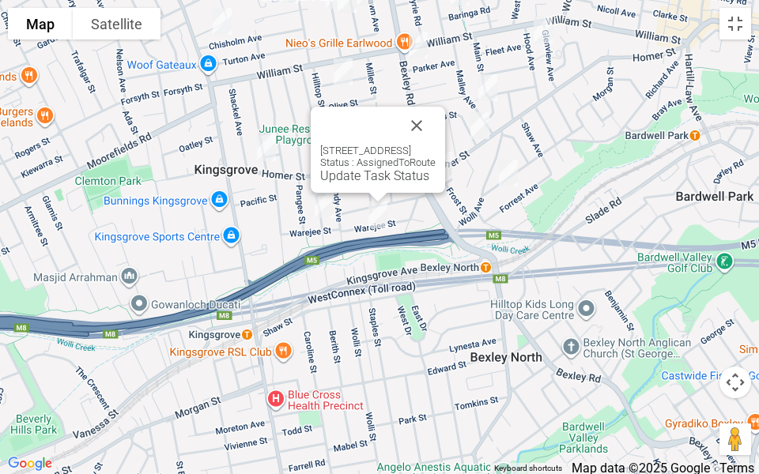
click at [344, 175] on link "Update Task Status" at bounding box center [374, 175] width 109 height 15
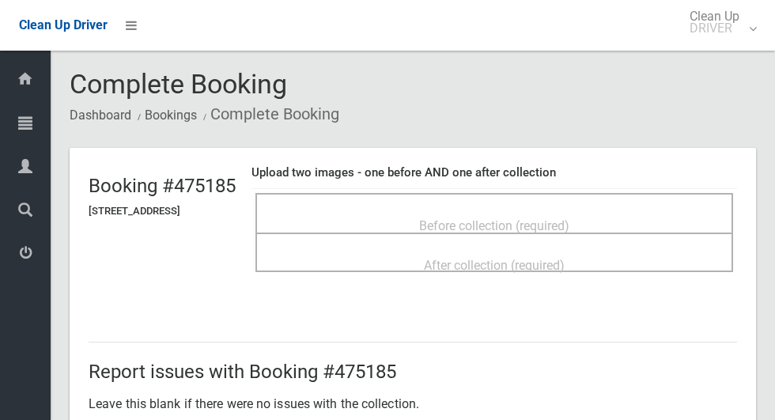
click at [578, 198] on div "Before collection (required)" at bounding box center [493, 213] width 477 height 40
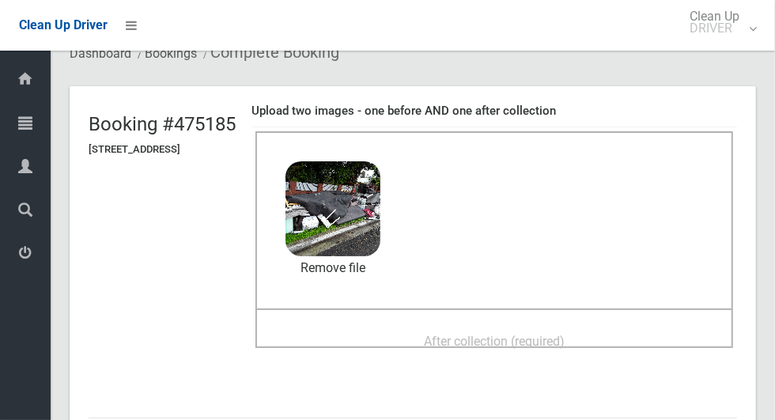
scroll to position [92, 0]
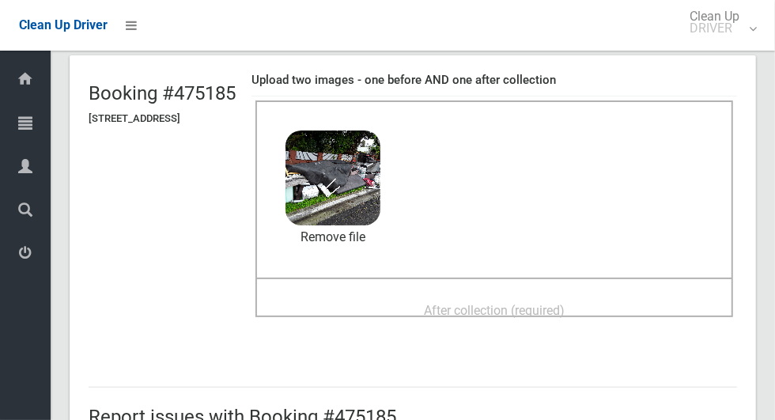
click at [552, 317] on span "After collection (required)" at bounding box center [494, 310] width 141 height 15
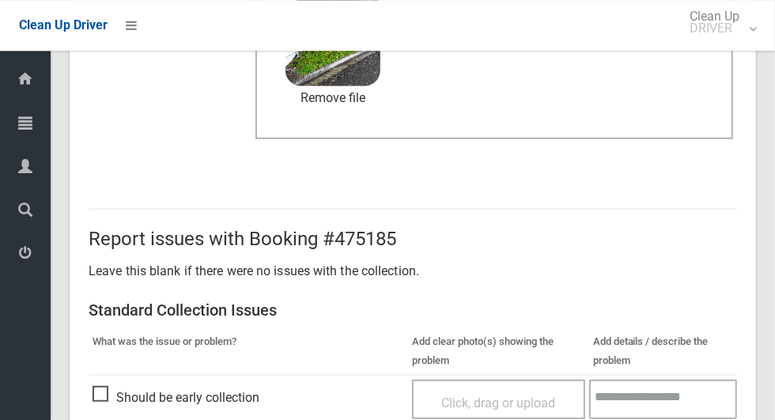
scroll to position [816, 0]
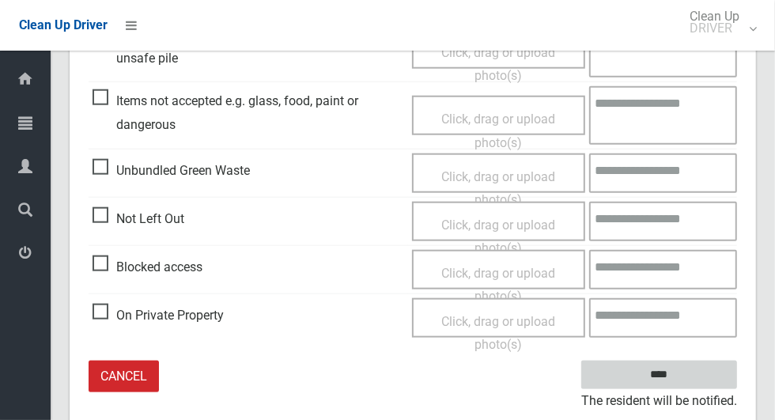
click at [678, 385] on input "****" at bounding box center [659, 374] width 156 height 29
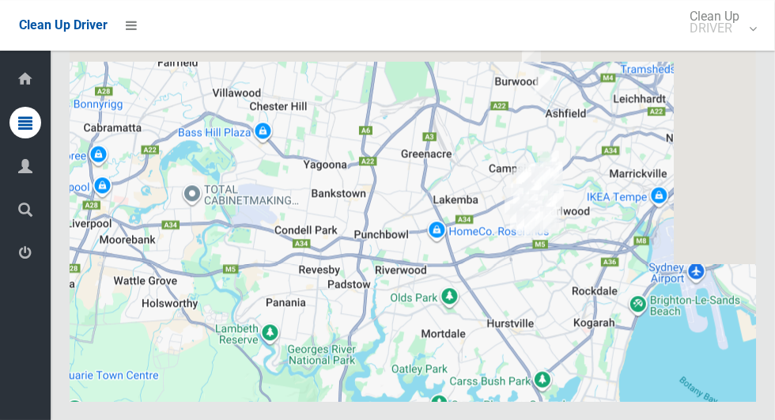
scroll to position [7825, 0]
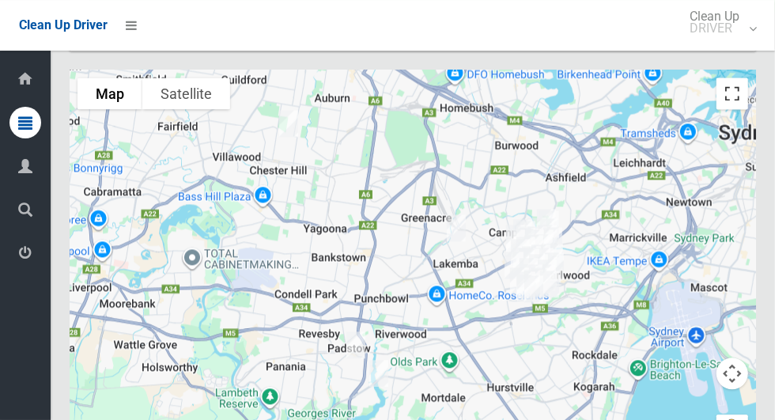
click at [733, 109] on button "Toggle fullscreen view" at bounding box center [732, 93] width 32 height 32
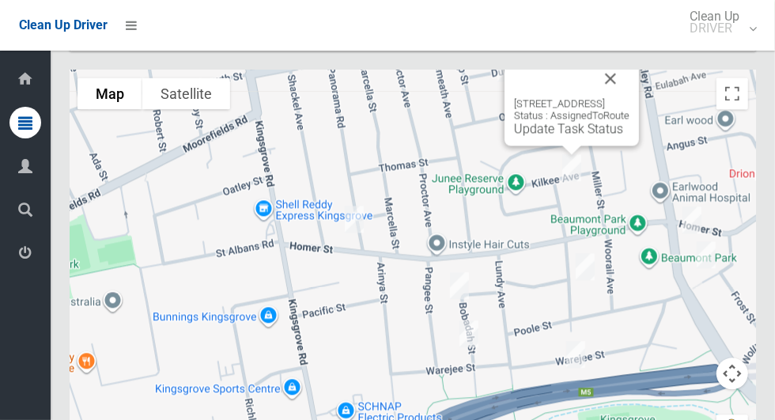
click at [714, 188] on div at bounding box center [387, 210] width 775 height 420
click at [545, 136] on link "Update Task Status" at bounding box center [568, 128] width 109 height 15
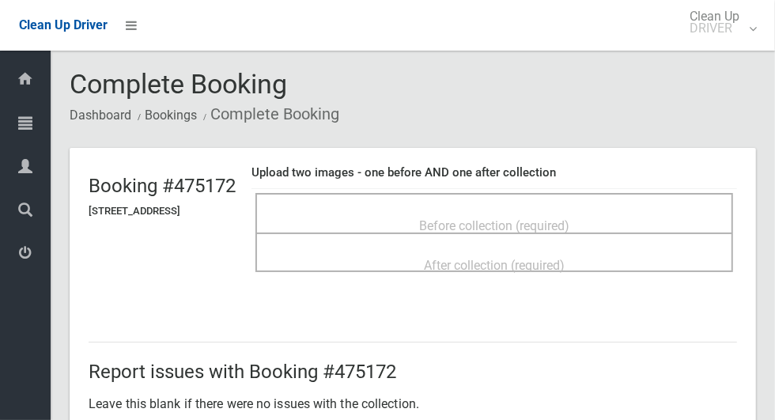
click at [586, 210] on div "Before collection (required)" at bounding box center [494, 224] width 443 height 29
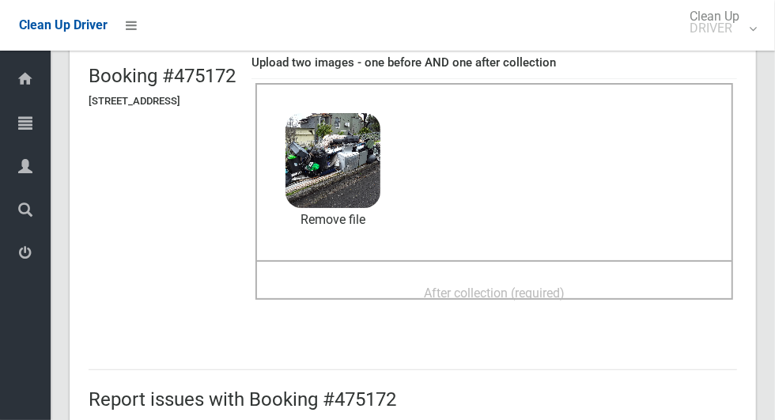
scroll to position [109, 0]
click at [561, 300] on span "After collection (required)" at bounding box center [494, 293] width 141 height 15
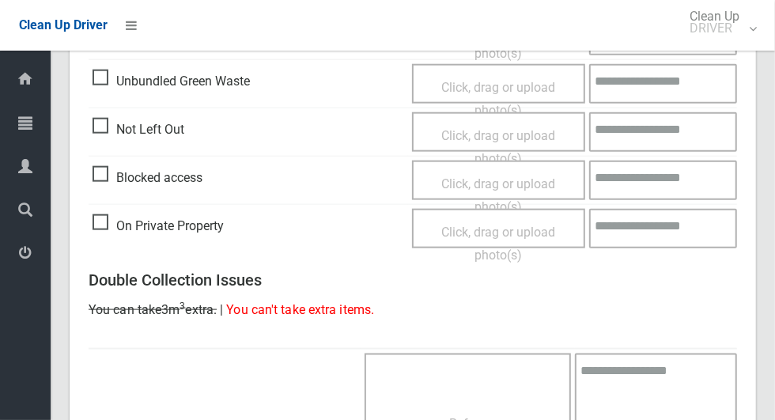
scroll to position [1293, 0]
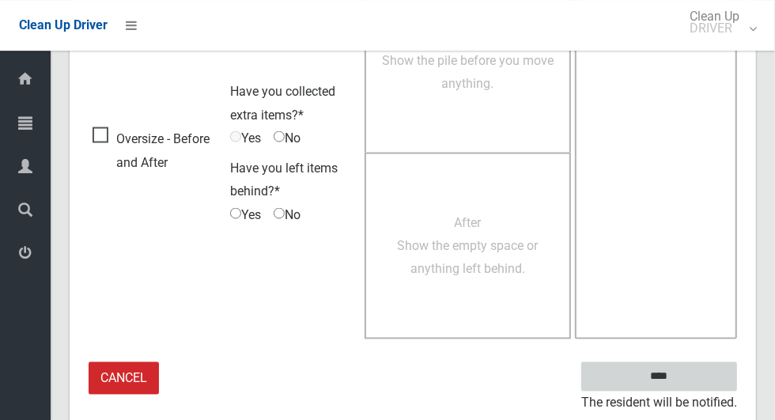
click at [686, 378] on input "****" at bounding box center [659, 375] width 156 height 29
